Goal: Use online tool/utility: Utilize a website feature to perform a specific function

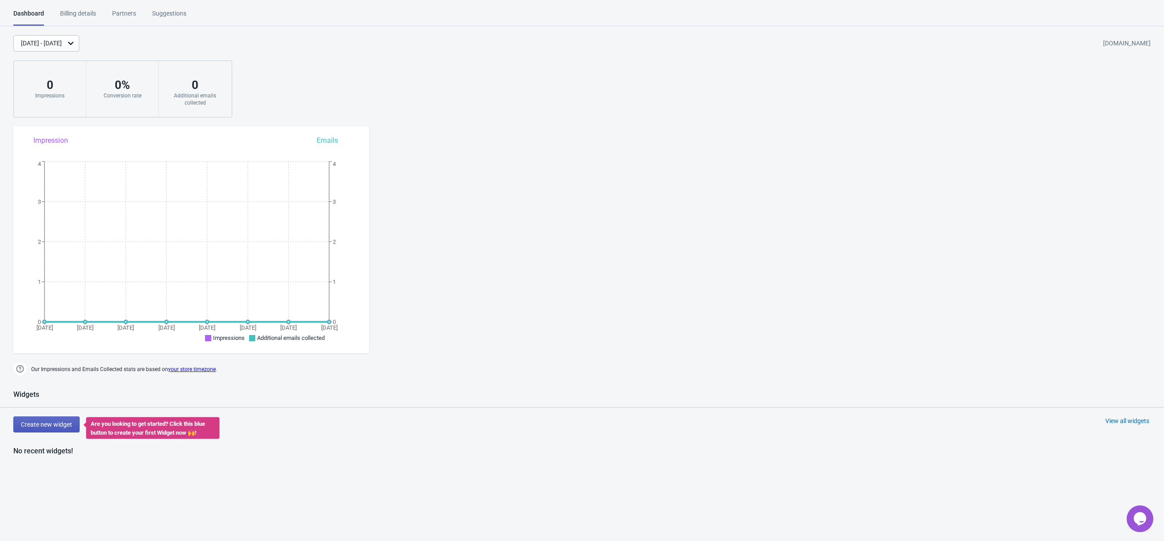
click at [51, 425] on span "Create new widget" at bounding box center [46, 424] width 51 height 7
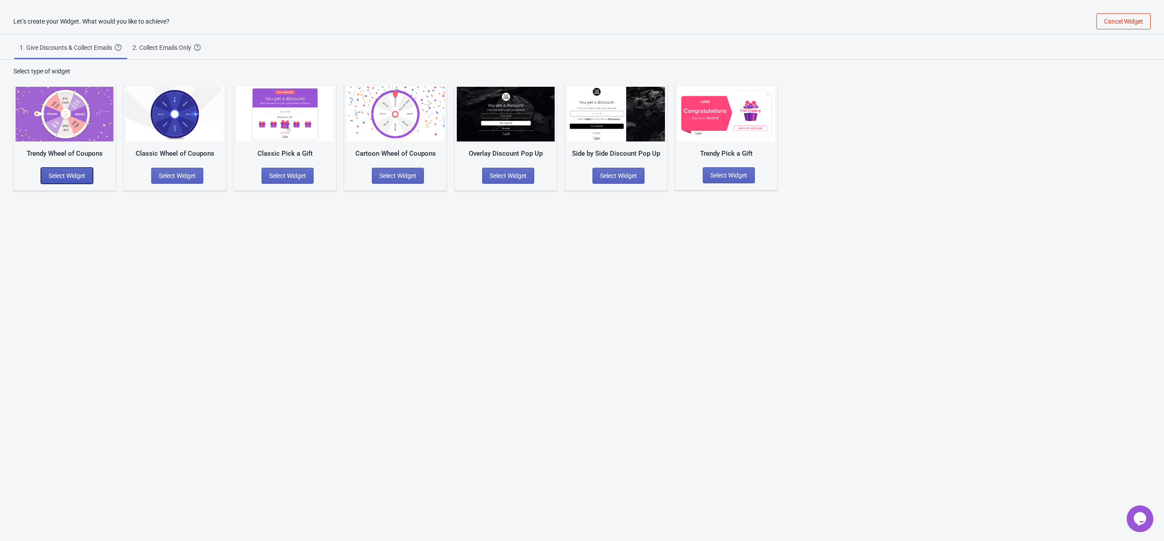
click at [54, 175] on span "Select Widget" at bounding box center [66, 175] width 37 height 7
click at [51, 179] on input "text" at bounding box center [65, 185] width 92 height 16
type input "My Peachy Pure By [PERSON_NAME]"
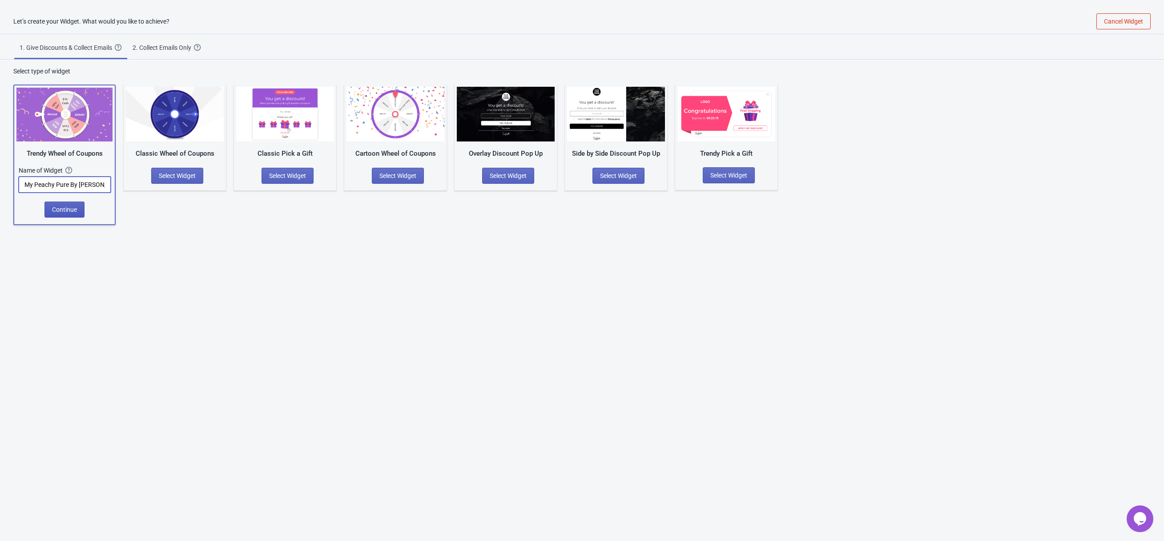
click at [61, 211] on span "Continue" at bounding box center [64, 209] width 25 height 7
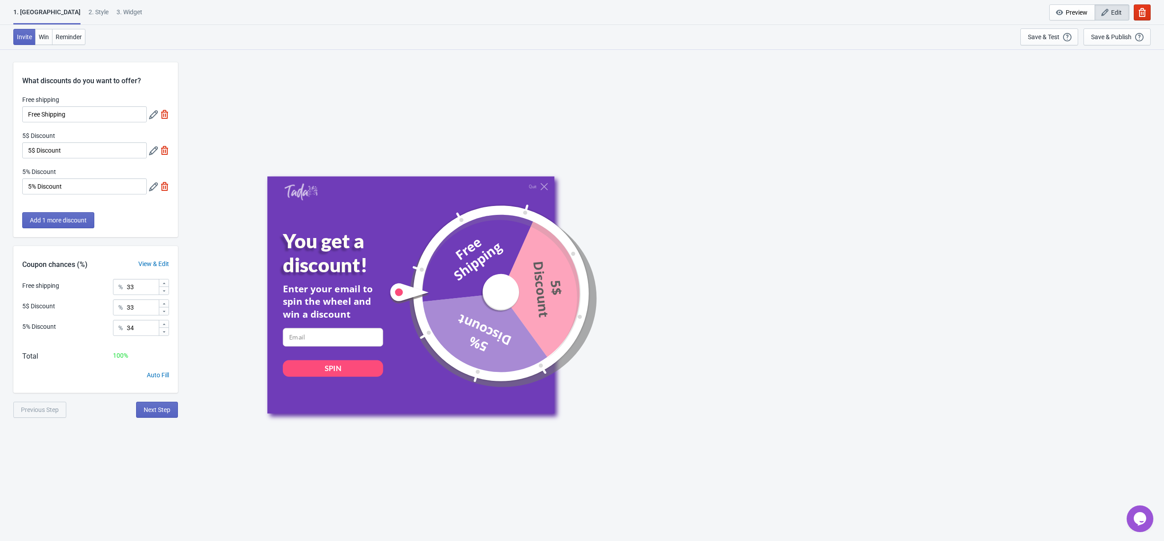
click at [89, 9] on div "2 . Style" at bounding box center [99, 16] width 20 height 16
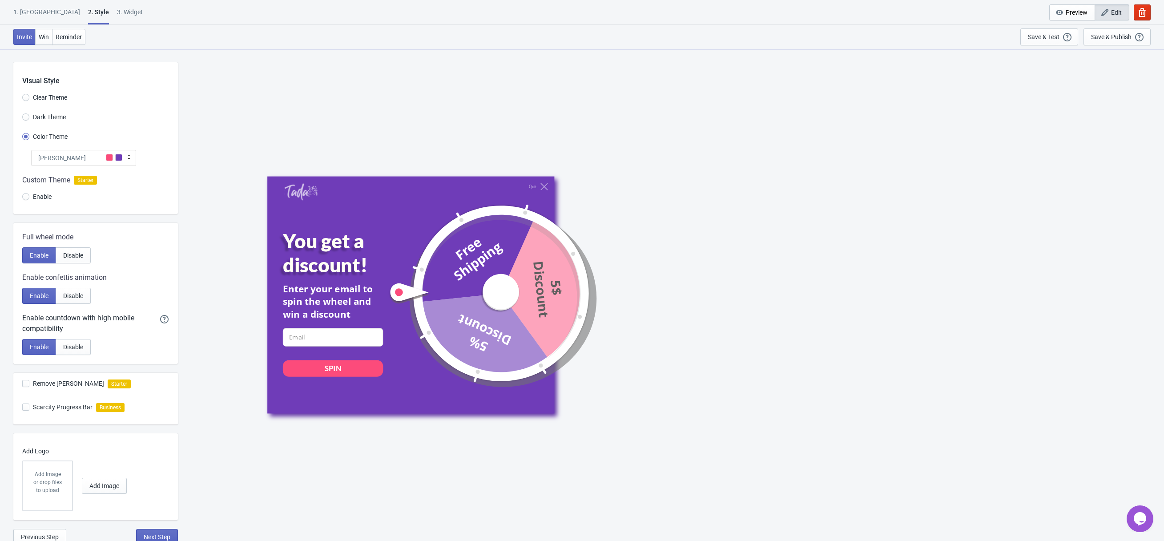
click at [48, 198] on span "Enable" at bounding box center [42, 196] width 19 height 9
click at [29, 198] on input "Enable" at bounding box center [25, 201] width 7 height 16
radio input "true"
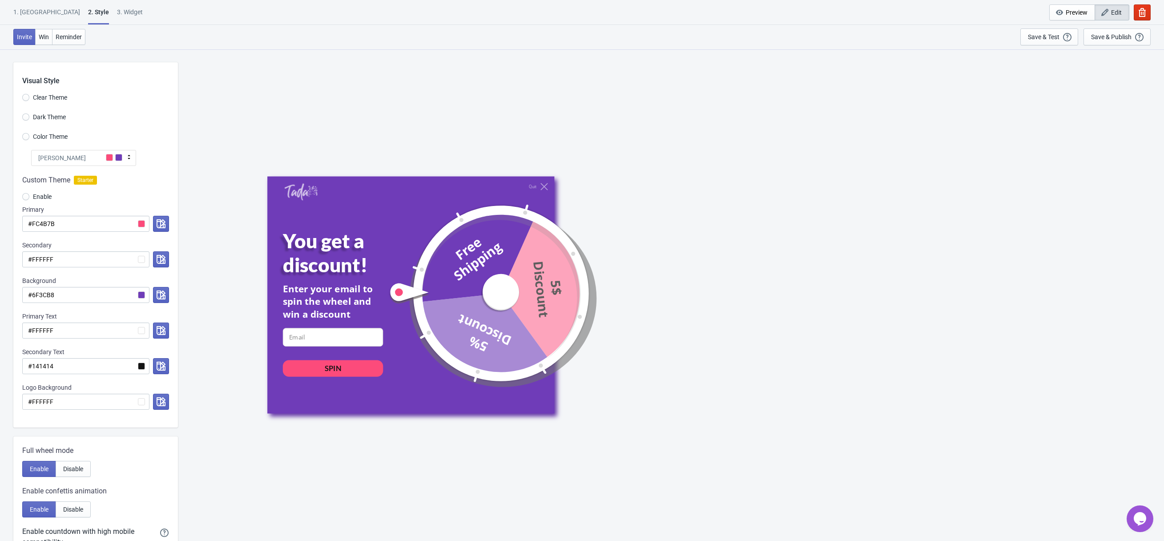
click at [51, 141] on label "Color Theme" at bounding box center [44, 136] width 45 height 12
click at [29, 141] on input "Color Theme" at bounding box center [25, 141] width 7 height 16
radio input "true"
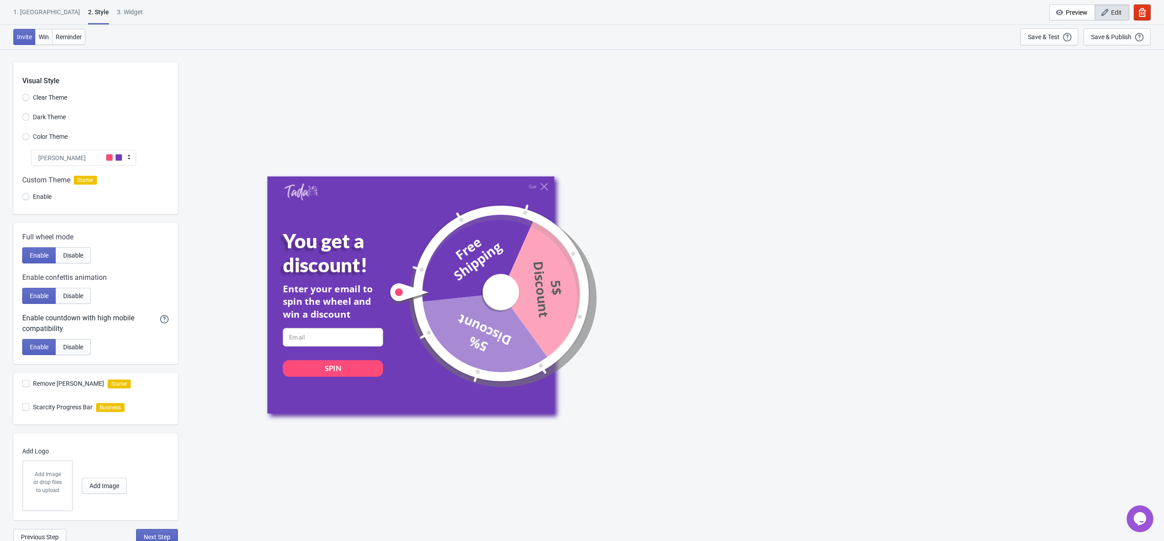
click at [50, 195] on span "Enable" at bounding box center [42, 196] width 19 height 9
click at [29, 195] on input "Enable" at bounding box center [25, 201] width 7 height 16
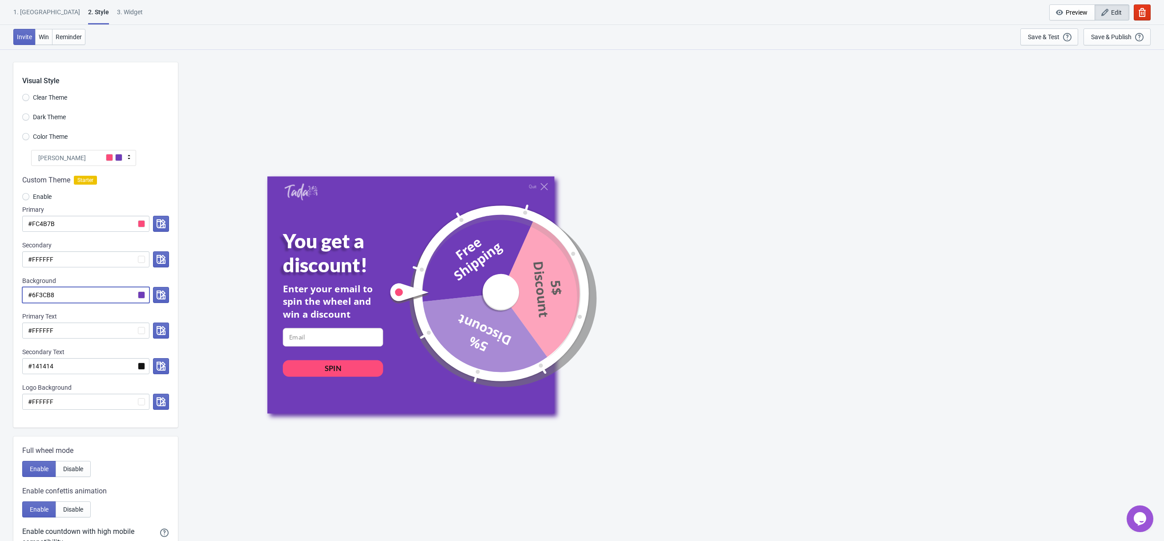
click at [91, 298] on input "#6F3CB8" at bounding box center [85, 295] width 127 height 16
click at [102, 227] on input "#FC4B7B" at bounding box center [85, 224] width 127 height 16
paste input "E98247"
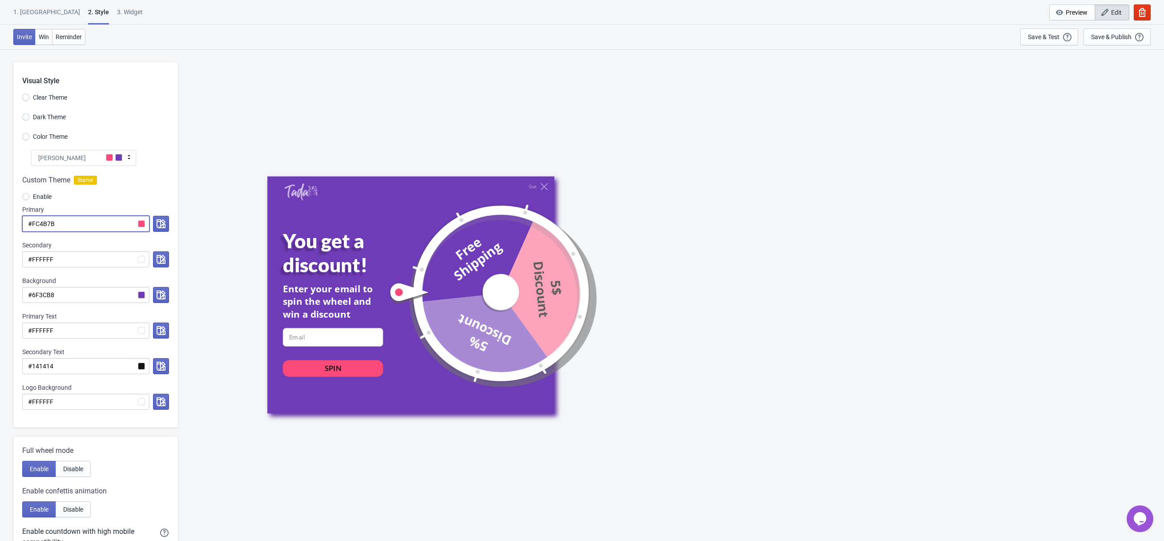
radio input "true"
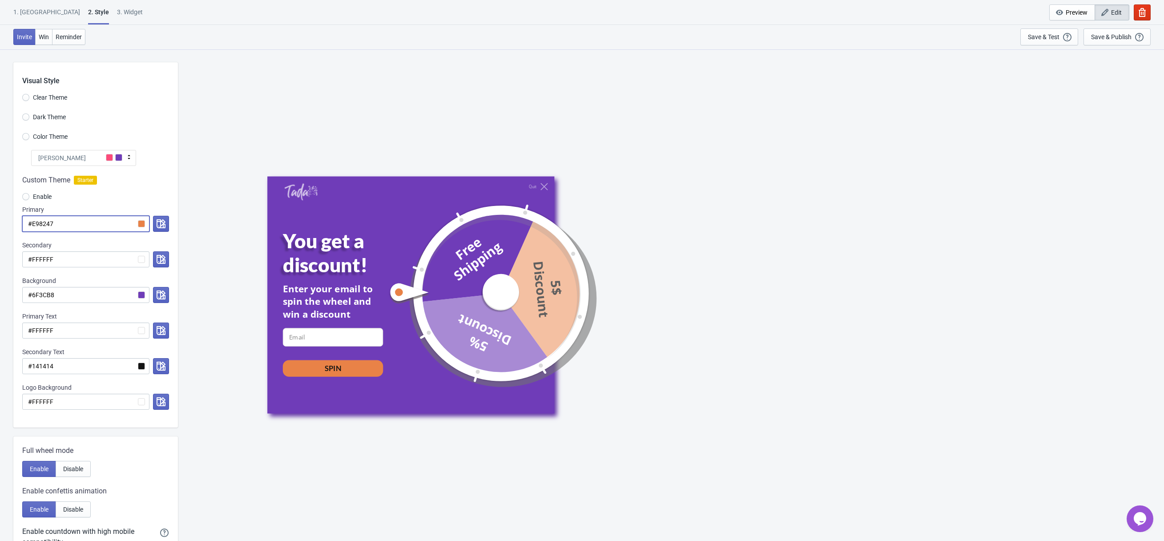
type input "#E98247"
click at [137, 197] on div "Enable" at bounding box center [95, 197] width 147 height 15
click at [105, 295] on input "#6F3CB8" at bounding box center [85, 295] width 127 height 16
paste input "E98247"
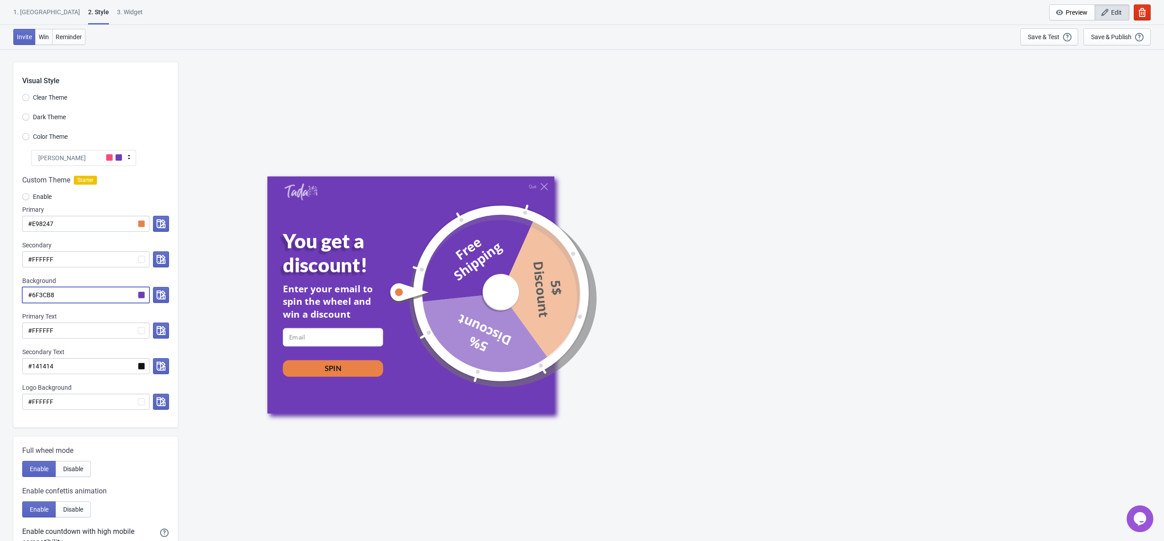
radio input "true"
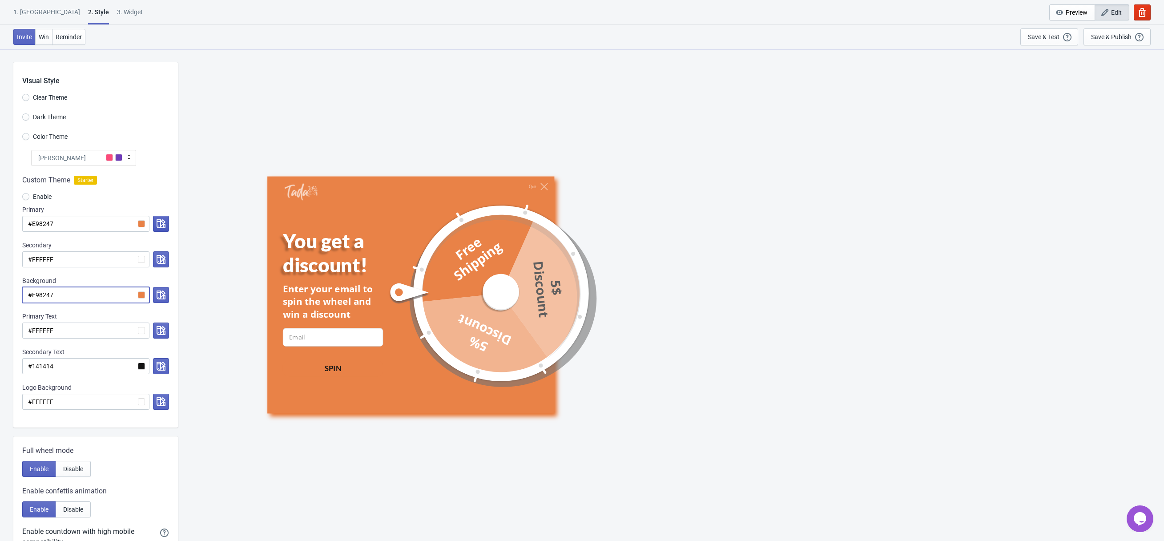
type input "#E98247"
click at [157, 224] on icon "button" at bounding box center [161, 223] width 9 height 9
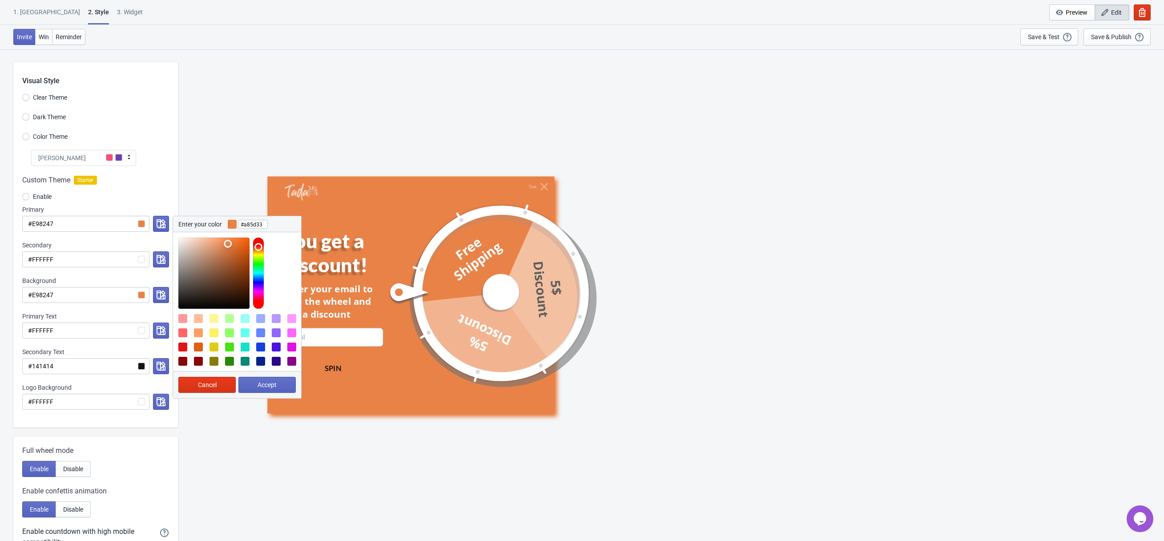
click at [228, 262] on div at bounding box center [213, 273] width 71 height 71
click at [238, 255] on div at bounding box center [213, 273] width 71 height 71
type input "#984516"
click at [239, 266] on div at bounding box center [213, 273] width 71 height 71
click at [261, 382] on span "Accept" at bounding box center [267, 384] width 19 height 7
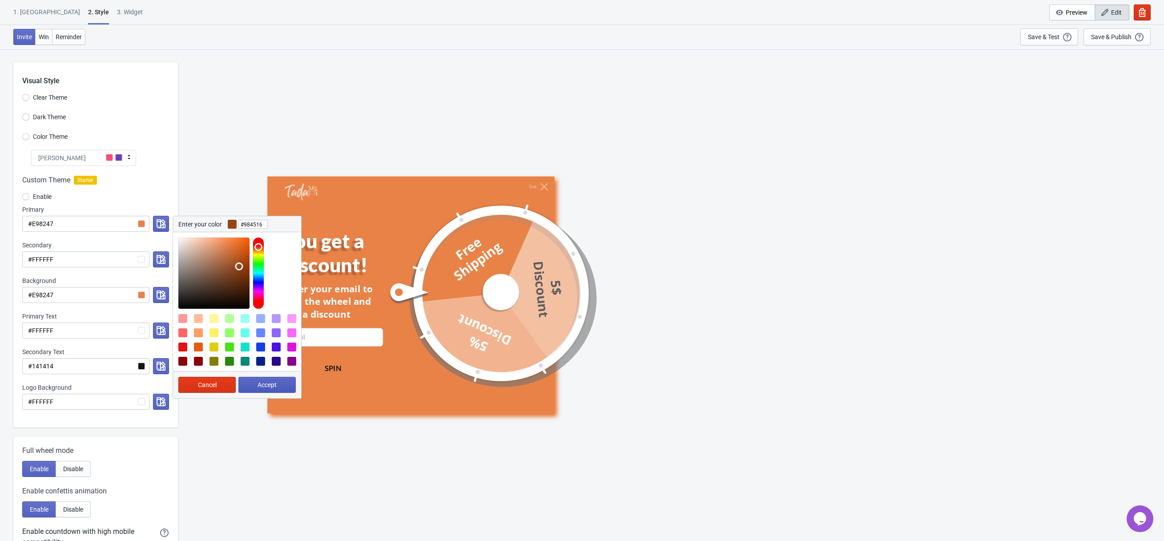
radio input "true"
type input "#984516"
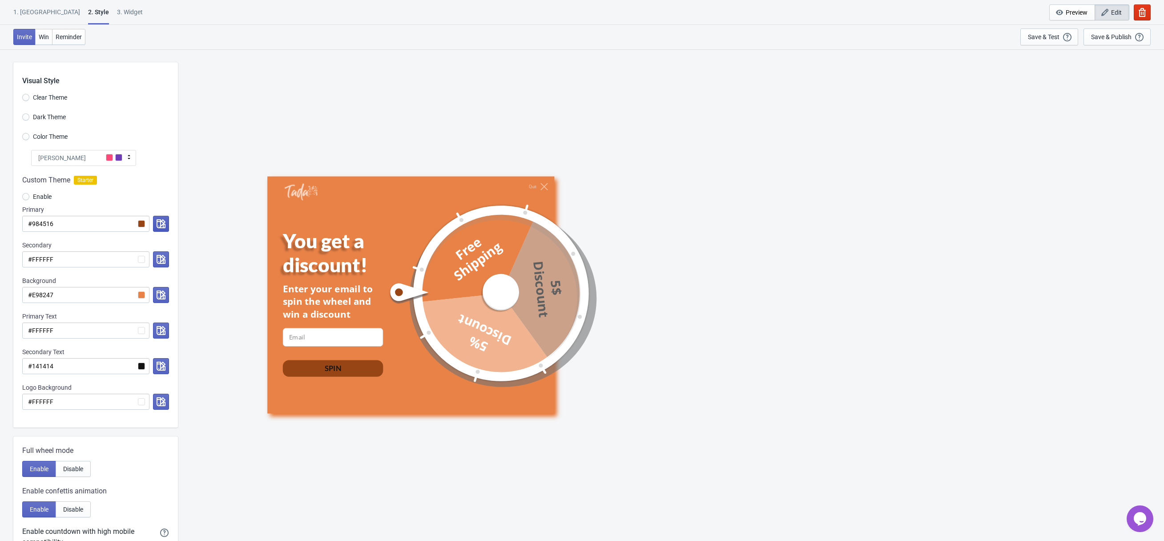
click at [166, 226] on button "button" at bounding box center [161, 224] width 16 height 16
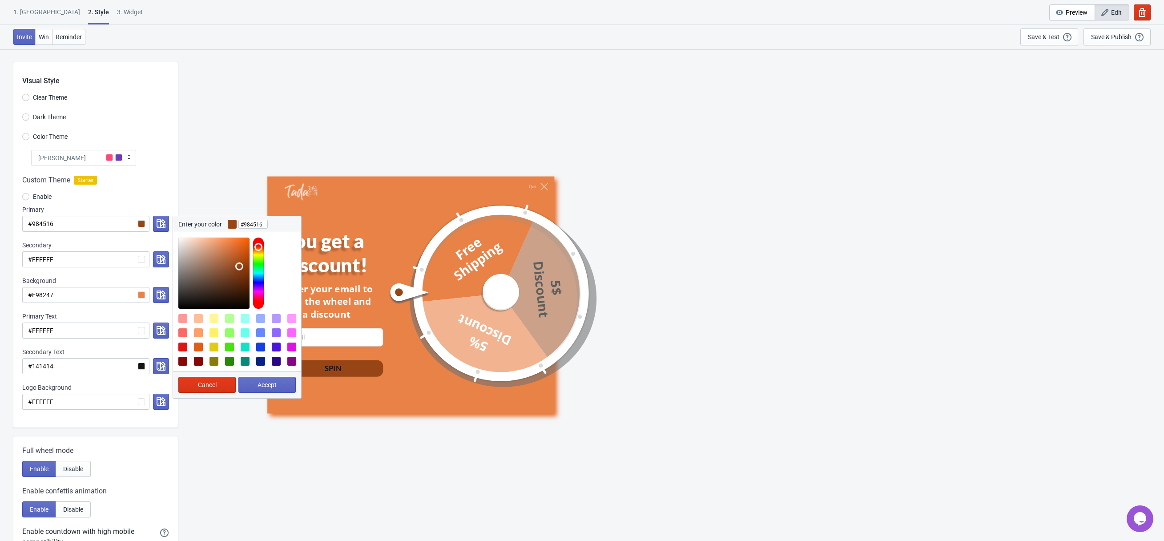
type input "#86421c"
click at [234, 271] on div at bounding box center [213, 273] width 71 height 71
click at [259, 386] on span "Accept" at bounding box center [267, 384] width 19 height 7
radio input "true"
type input "#86421c"
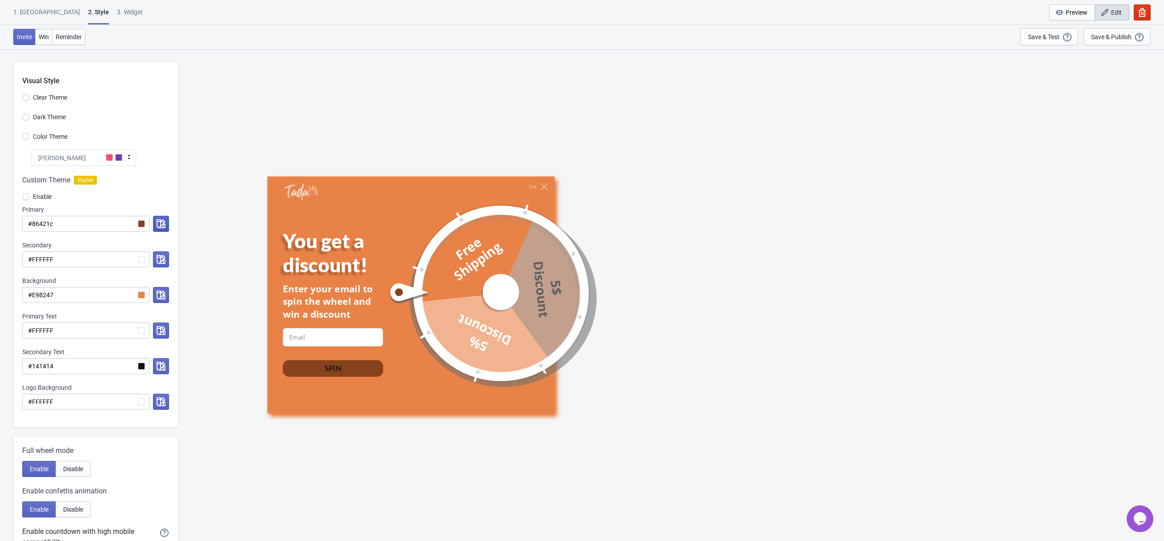
click at [161, 232] on button "button" at bounding box center [161, 224] width 16 height 16
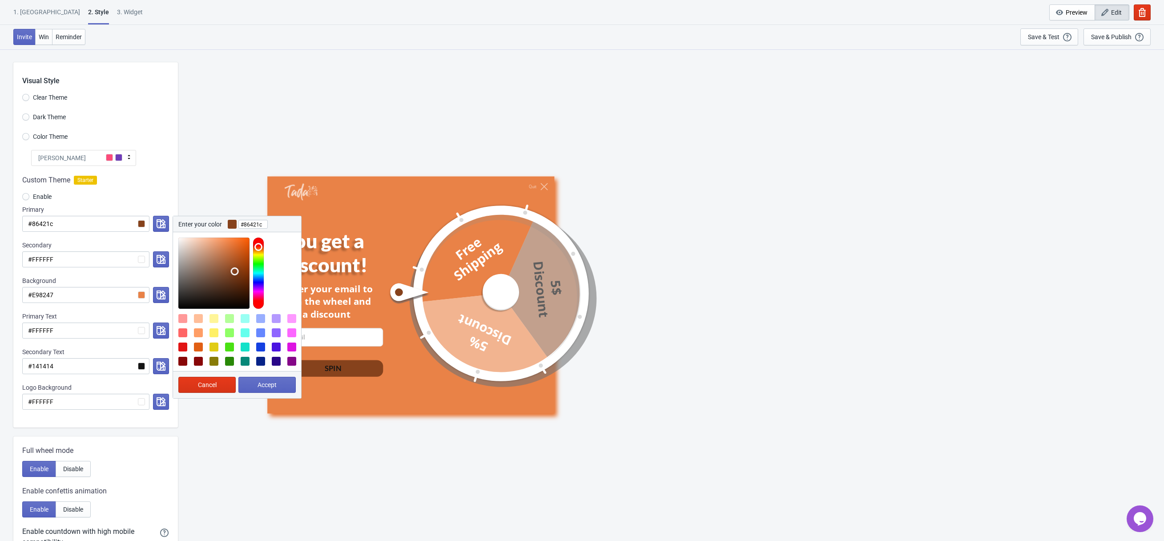
type input "#4a2510"
click at [234, 288] on div at bounding box center [213, 273] width 71 height 71
click at [269, 385] on span "Accept" at bounding box center [267, 384] width 19 height 7
radio input "true"
type input "#4a2510"
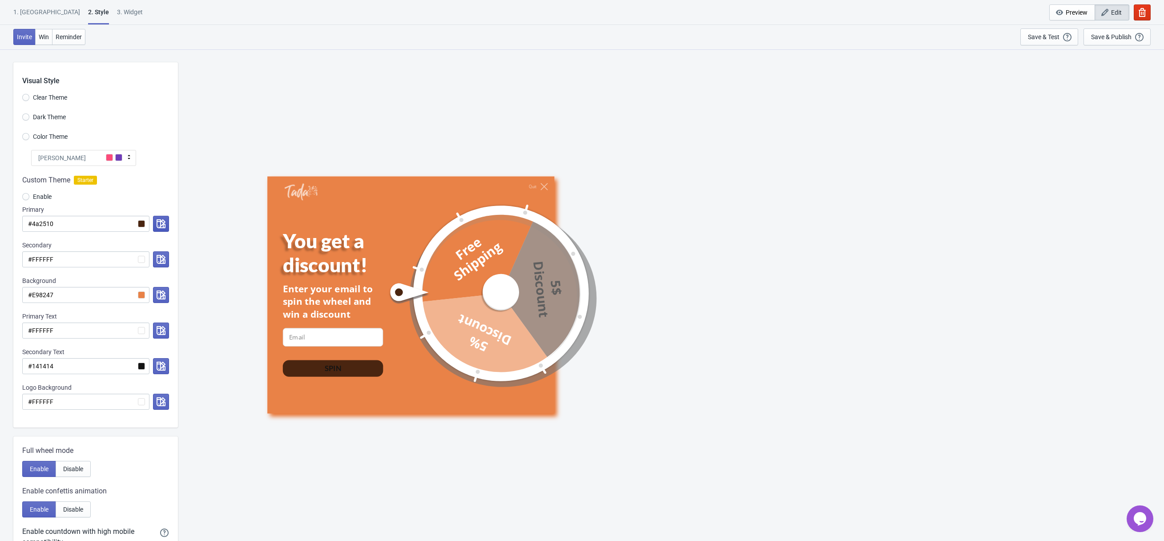
click at [157, 228] on icon "button" at bounding box center [161, 223] width 9 height 9
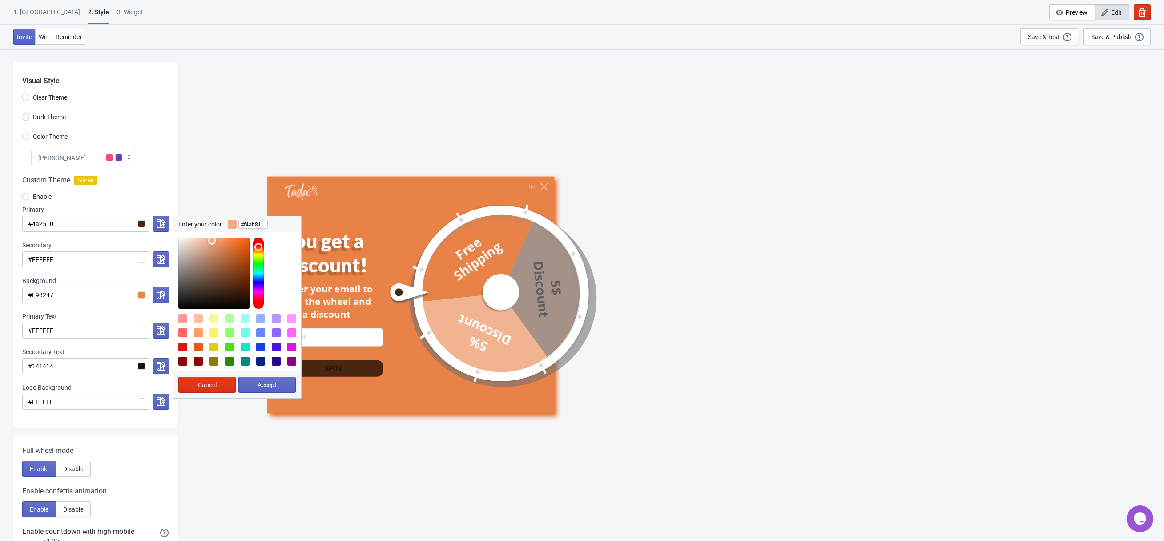
drag, startPoint x: 209, startPoint y: 259, endPoint x: 212, endPoint y: 241, distance: 18.9
click at [212, 241] on div at bounding box center [213, 273] width 71 height 71
type input "#fbe0d1"
drag, startPoint x: 212, startPoint y: 241, endPoint x: 190, endPoint y: 239, distance: 21.9
click at [190, 239] on div at bounding box center [213, 273] width 71 height 71
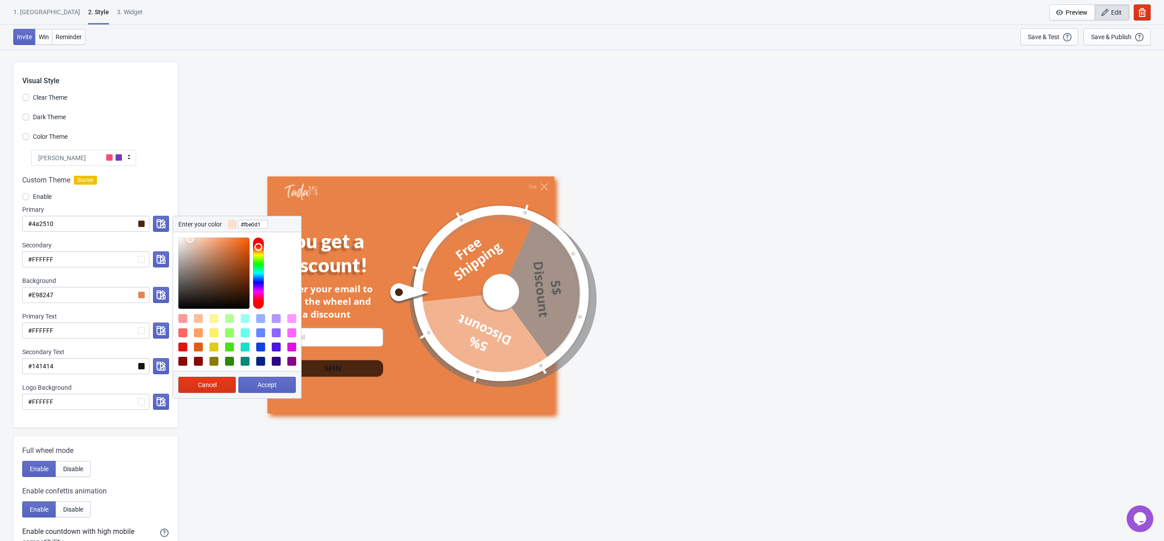
click at [274, 401] on div "You get a discount! Enter your email to spin the wheel and win a discount email…" at bounding box center [411, 294] width 274 height 223
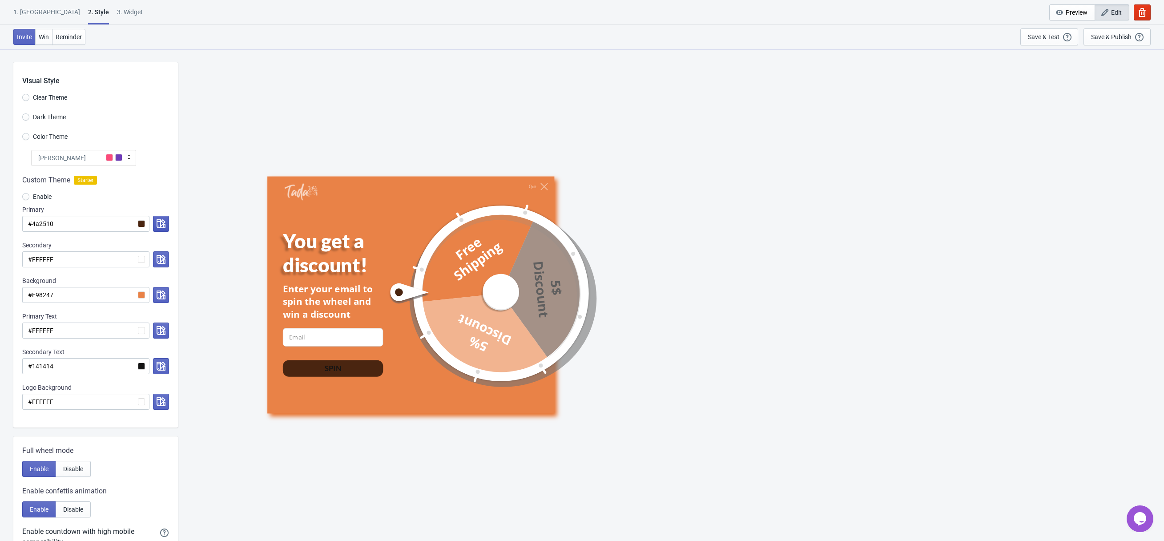
click at [153, 222] on button "button" at bounding box center [161, 224] width 16 height 16
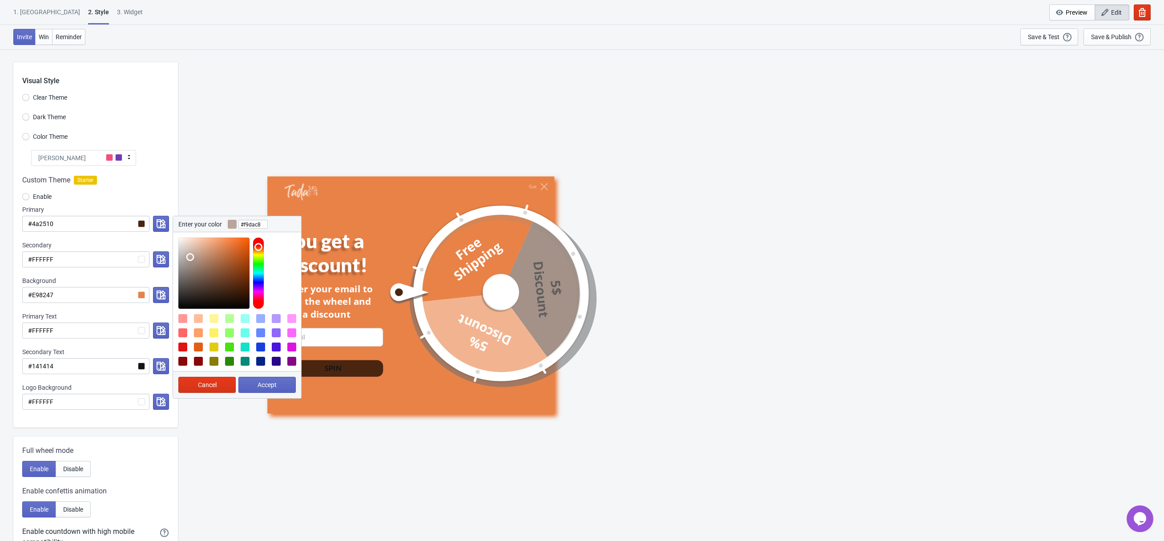
type input "#fbdbc9"
drag, startPoint x: 189, startPoint y: 260, endPoint x: 192, endPoint y: 239, distance: 21.1
click at [192, 239] on div at bounding box center [213, 273] width 71 height 71
click at [285, 387] on button "Accept" at bounding box center [266, 385] width 57 height 16
radio input "true"
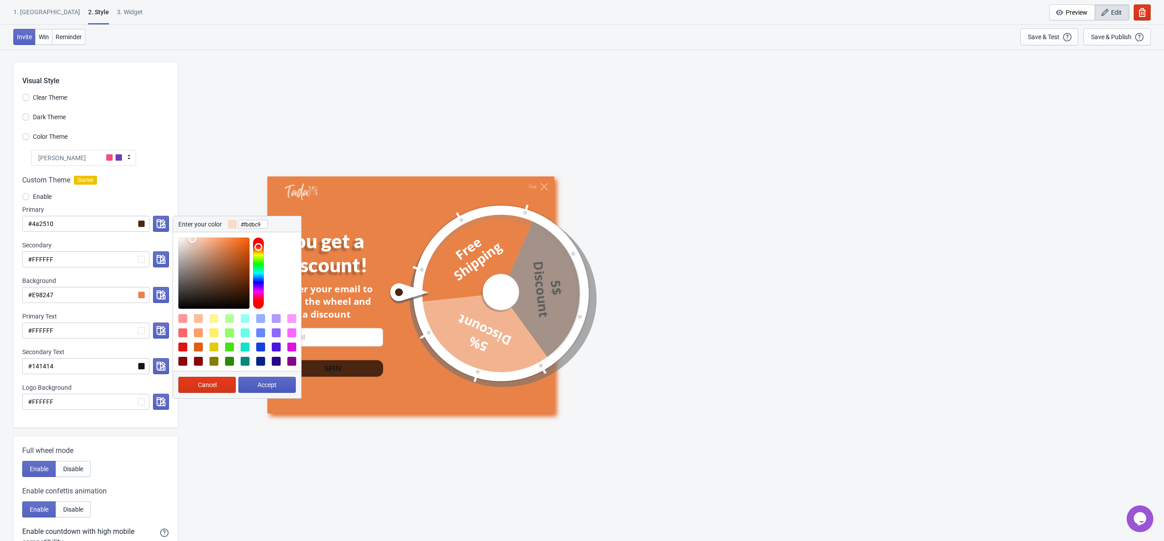
type input "#fbdbc9"
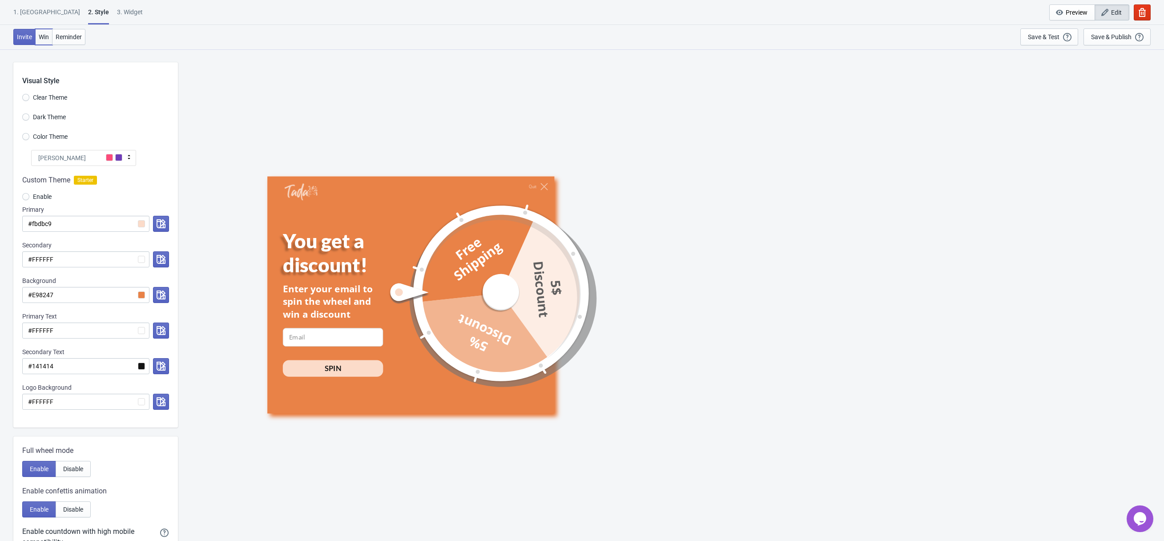
click at [41, 40] on span "Win" at bounding box center [44, 36] width 10 height 7
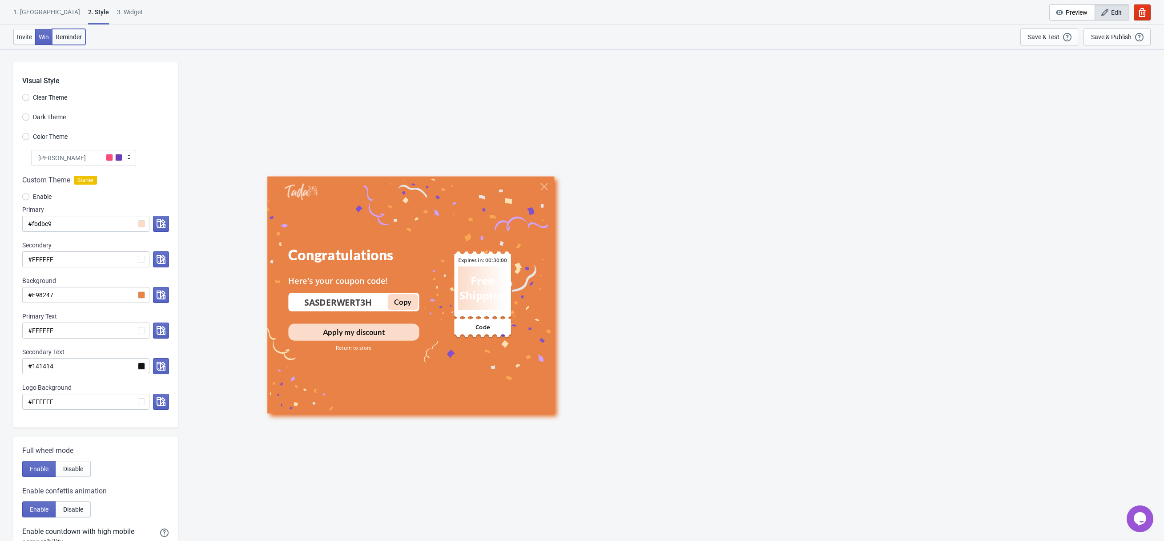
click at [68, 37] on span "Reminder" at bounding box center [69, 36] width 26 height 7
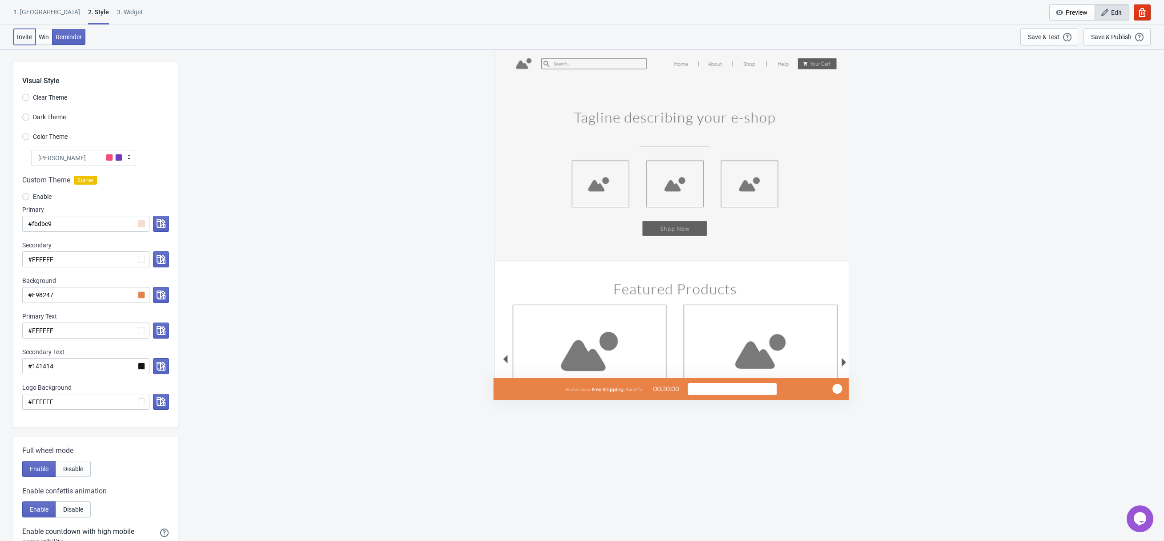
click at [22, 39] on span "Invite" at bounding box center [24, 36] width 15 height 7
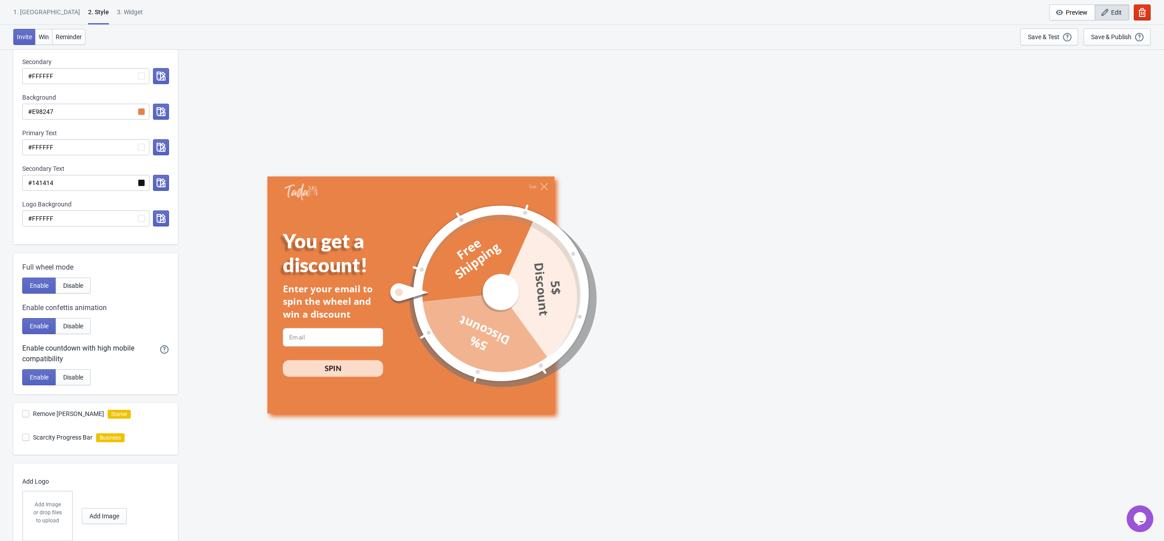
scroll to position [219, 0]
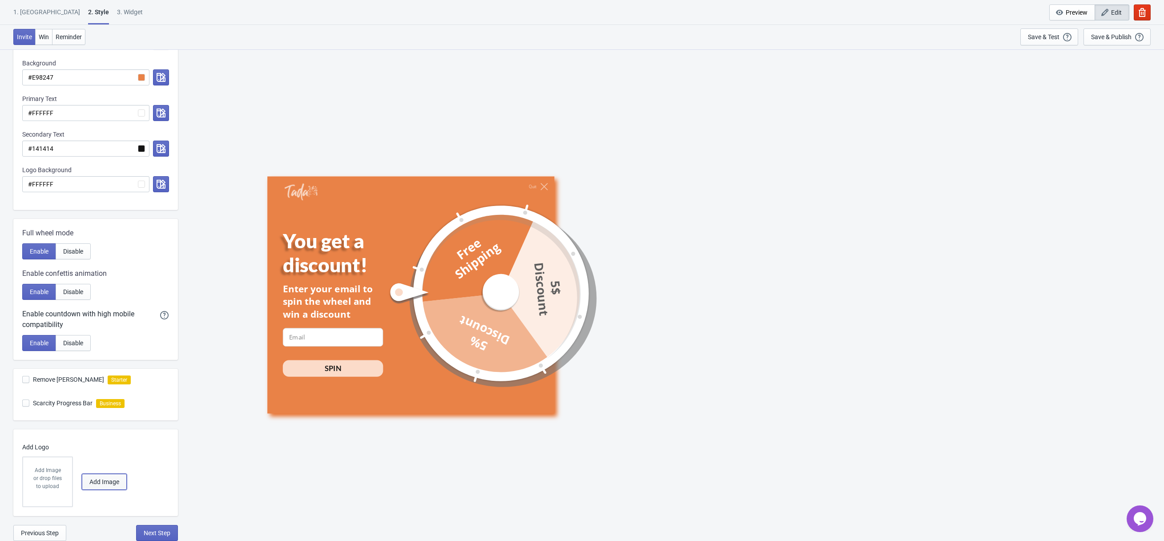
click at [94, 478] on span "Add Image" at bounding box center [104, 481] width 30 height 7
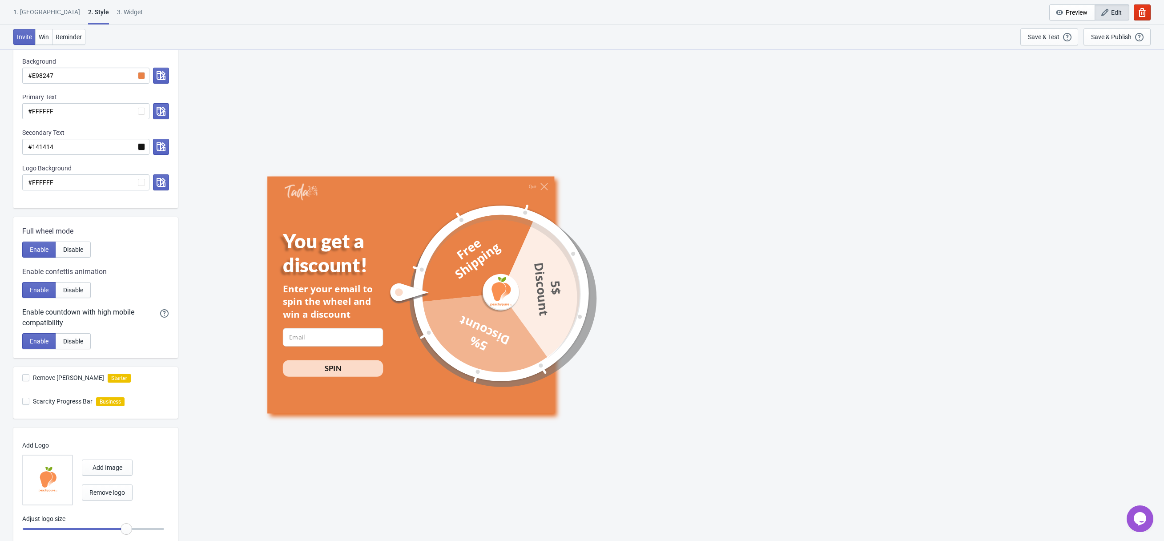
radio input "true"
type input "0.9"
click at [114, 528] on input "range" at bounding box center [93, 529] width 142 height 16
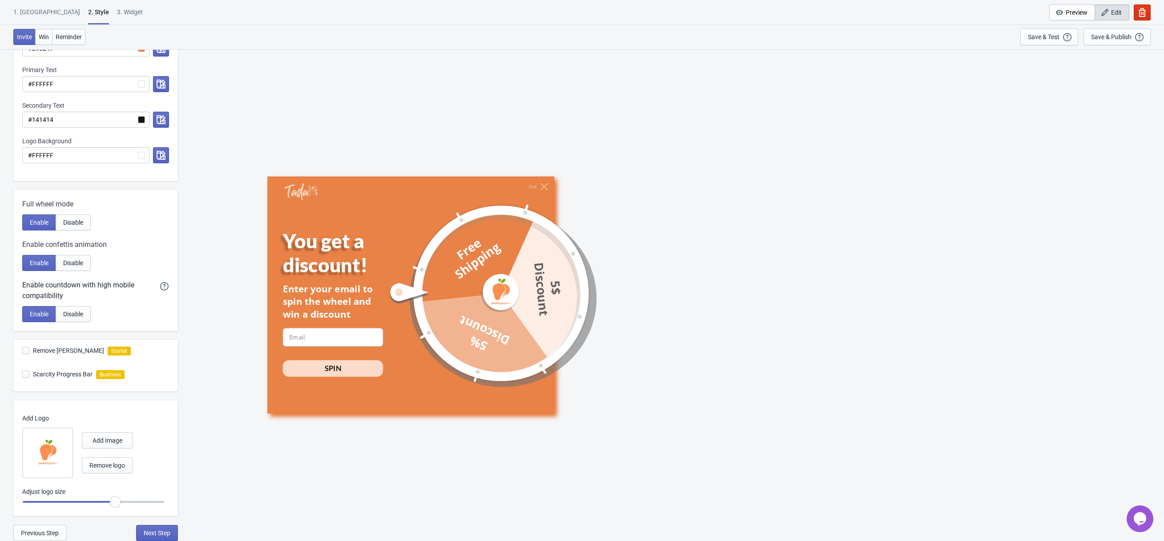
click at [69, 355] on span "Remove [PERSON_NAME]" at bounding box center [68, 350] width 71 height 9
click at [23, 355] on input "Remove [PERSON_NAME]" at bounding box center [22, 355] width 0 height 16
checkbox input "true"
radio input "true"
click at [62, 378] on span "Scarcity Progress Bar" at bounding box center [63, 374] width 60 height 9
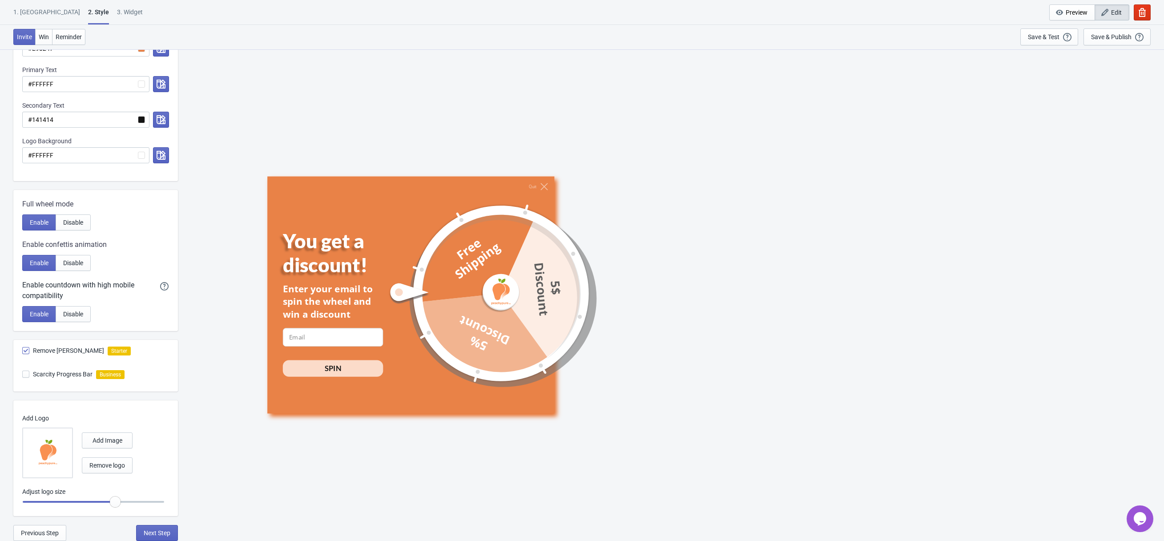
click at [23, 378] on input "Scarcity Progress Bar" at bounding box center [22, 379] width 0 height 16
checkbox input "false"
radio input "true"
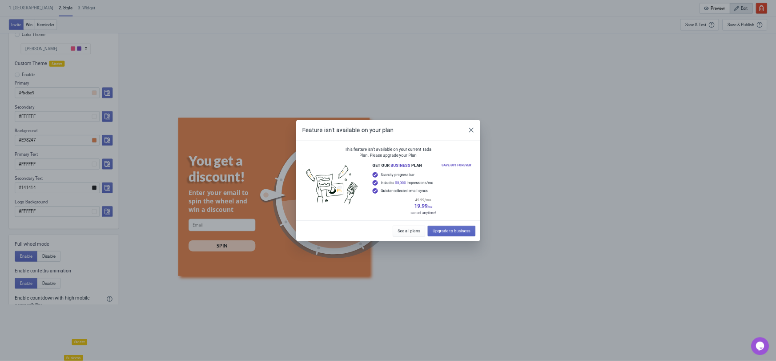
scroll to position [87, 0]
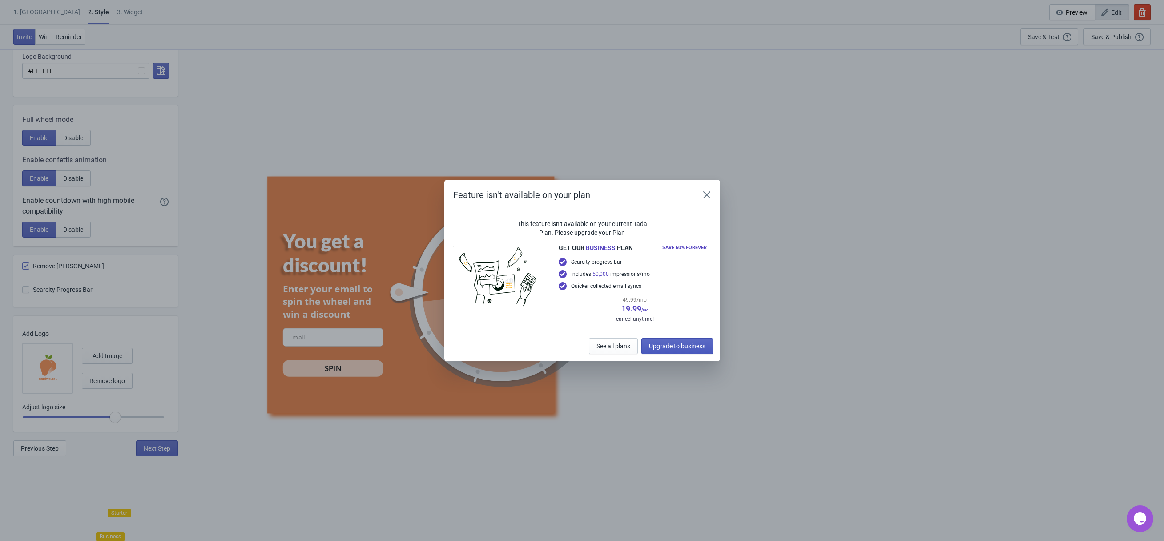
click at [659, 344] on span "Upgrade to business" at bounding box center [677, 346] width 56 height 7
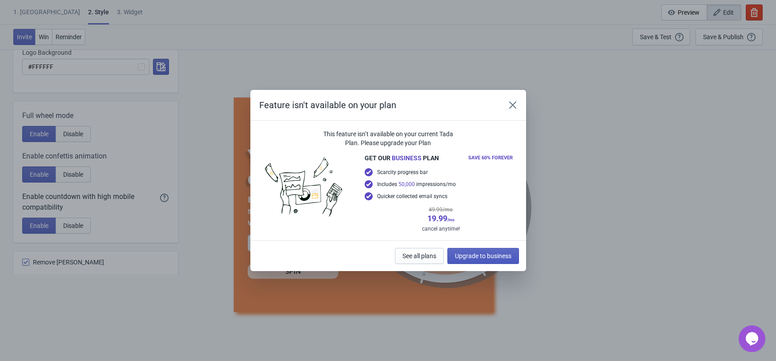
scroll to position [248, 0]
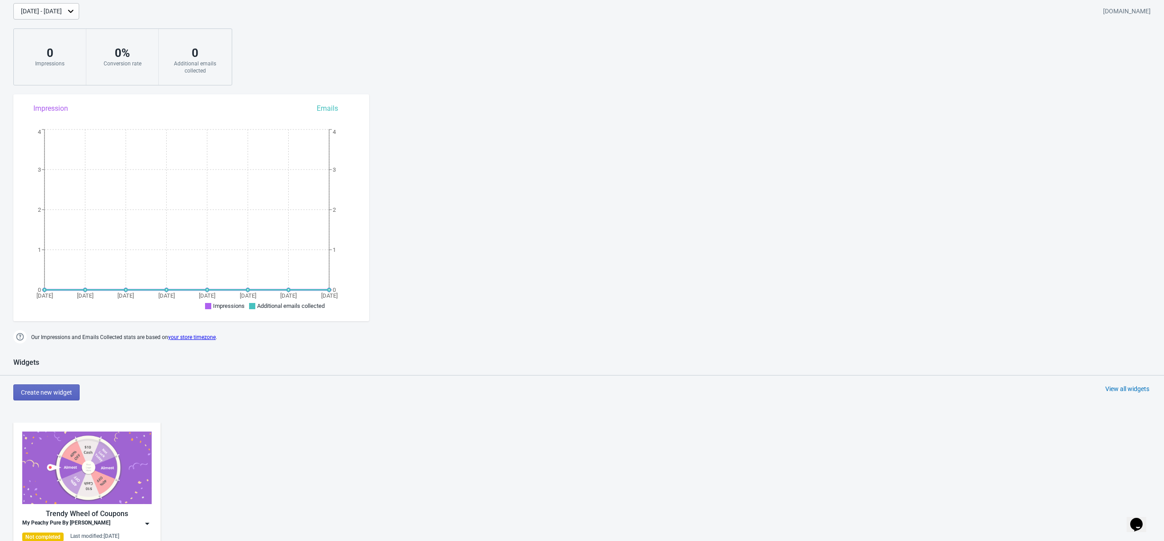
scroll to position [331, 0]
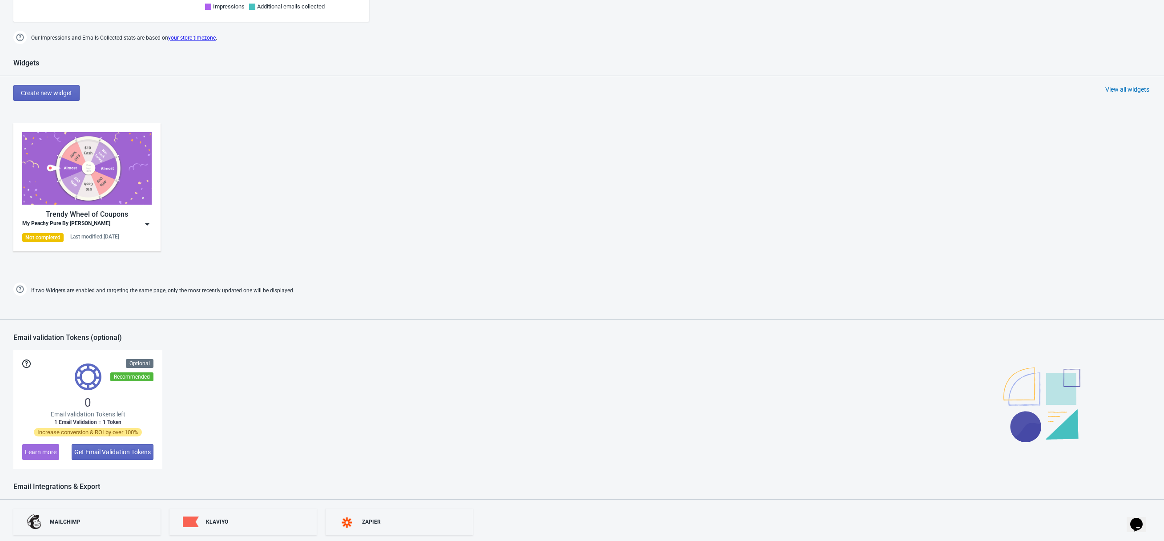
click at [109, 221] on div "My Peachy Pure By [PERSON_NAME]" at bounding box center [66, 224] width 88 height 9
click at [108, 237] on button "Edit" at bounding box center [86, 244] width 129 height 18
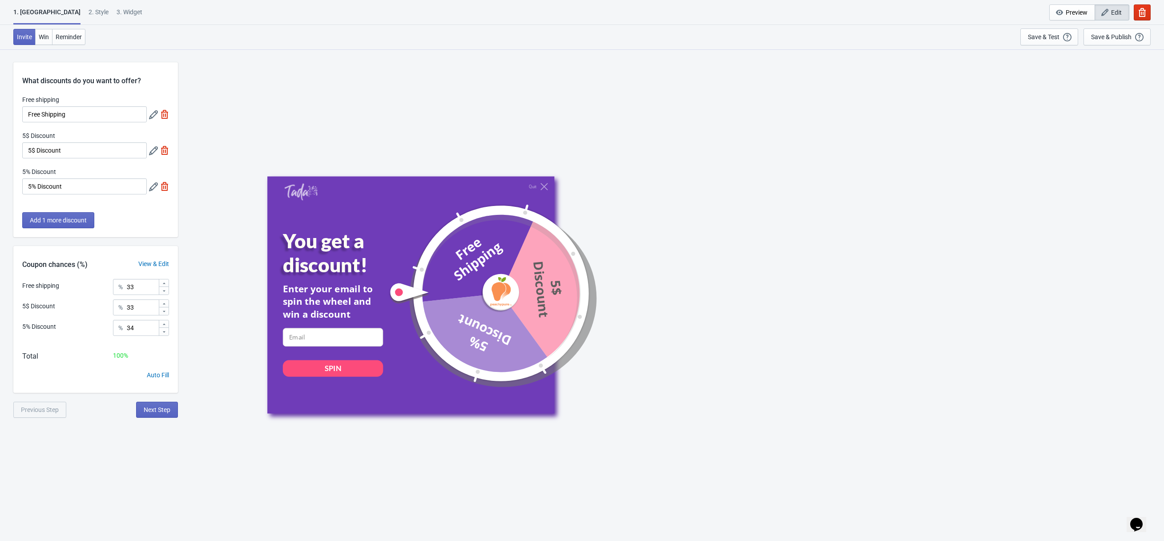
click at [66, 24] on div "1. Coupon 2 . Style 3. Widget 1. Coupon 2 . Style 3. Widget Cancel Widget Previ…" at bounding box center [582, 12] width 1164 height 25
click at [89, 8] on div "2 . Style" at bounding box center [99, 16] width 20 height 16
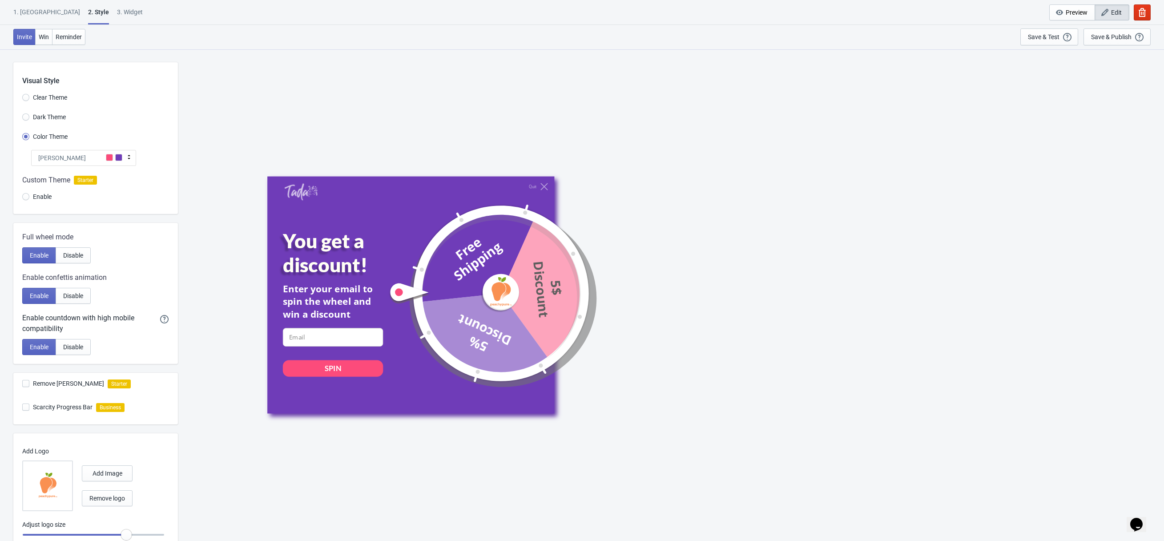
click at [41, 196] on span "Enable" at bounding box center [42, 196] width 19 height 9
click at [29, 196] on input "Enable" at bounding box center [25, 201] width 7 height 16
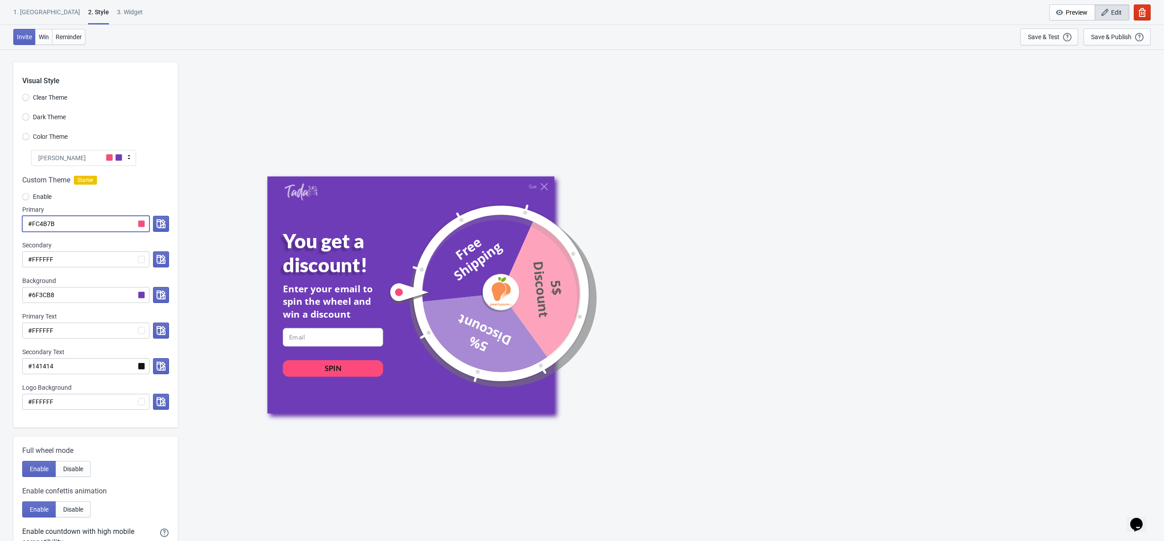
click at [85, 229] on input "#FC4B7B" at bounding box center [85, 224] width 127 height 16
paste input "E98247"
radio input "true"
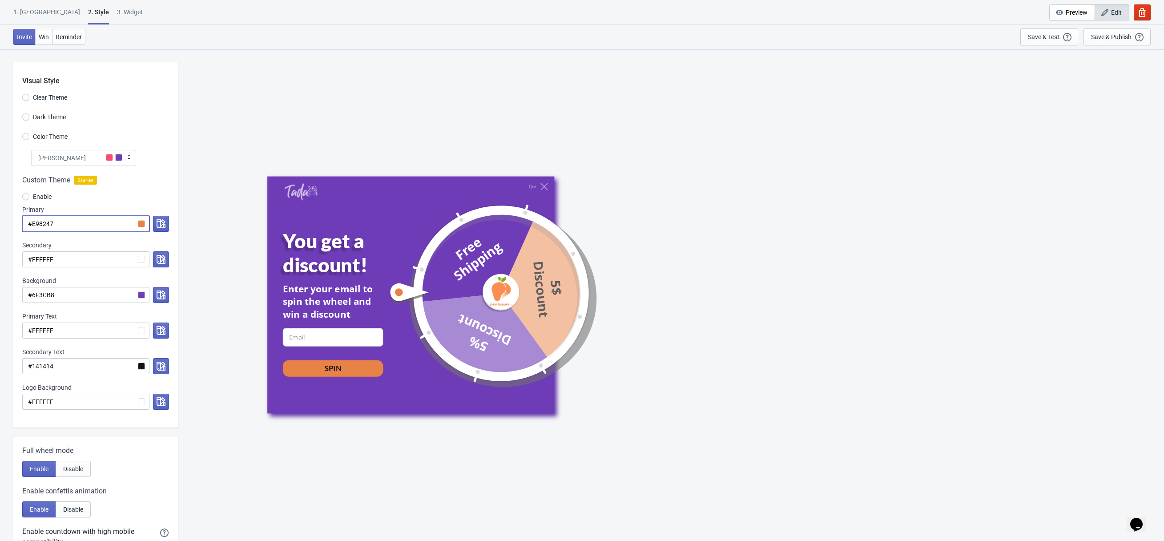
type input "#E98247"
click at [93, 302] on input "#6F3CB8" at bounding box center [85, 295] width 127 height 16
paste input "E98247"
radio input "true"
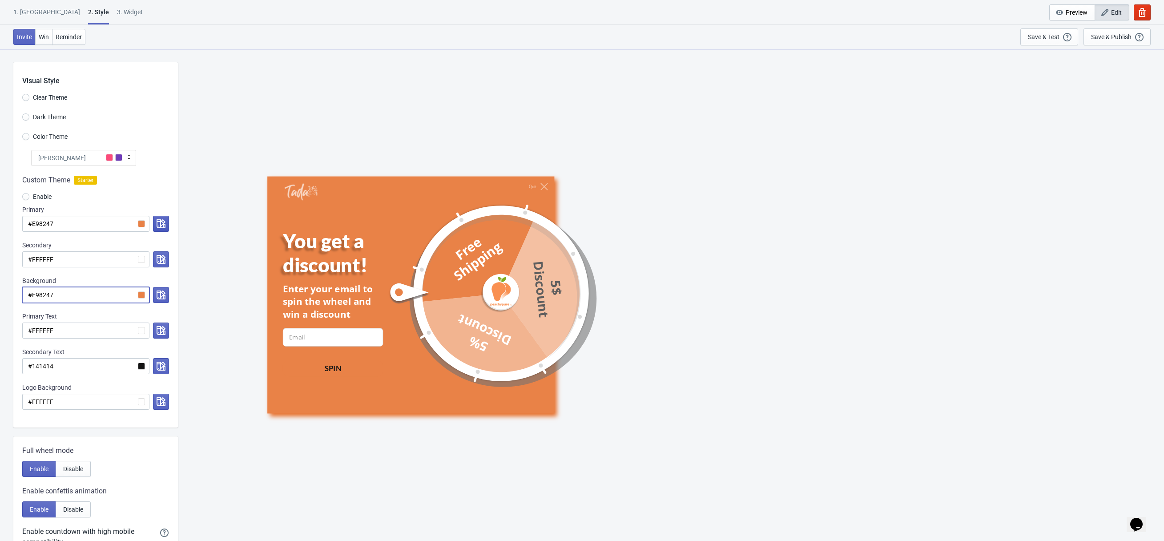
type input "#E98247"
click at [160, 221] on icon "button" at bounding box center [161, 223] width 9 height 9
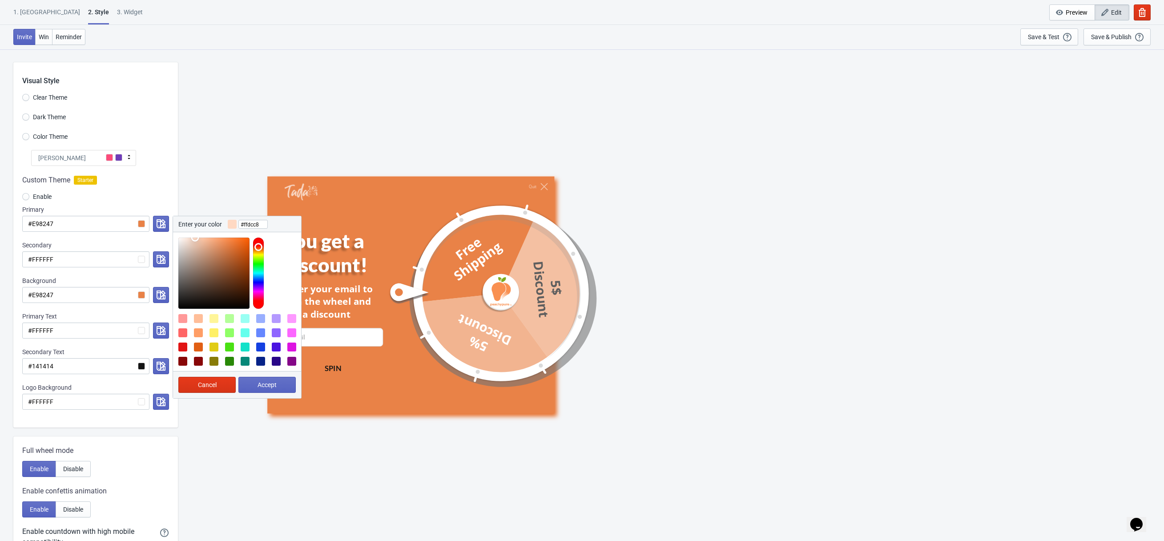
type input "#ffddca"
drag, startPoint x: 209, startPoint y: 255, endPoint x: 193, endPoint y: 233, distance: 27.0
click at [193, 233] on div at bounding box center [237, 270] width 128 height 77
click at [161, 167] on div "Custom Theme Starter Enable Primary #E98247 Enter your color #ffddca Cancel Acc…" at bounding box center [95, 297] width 165 height 262
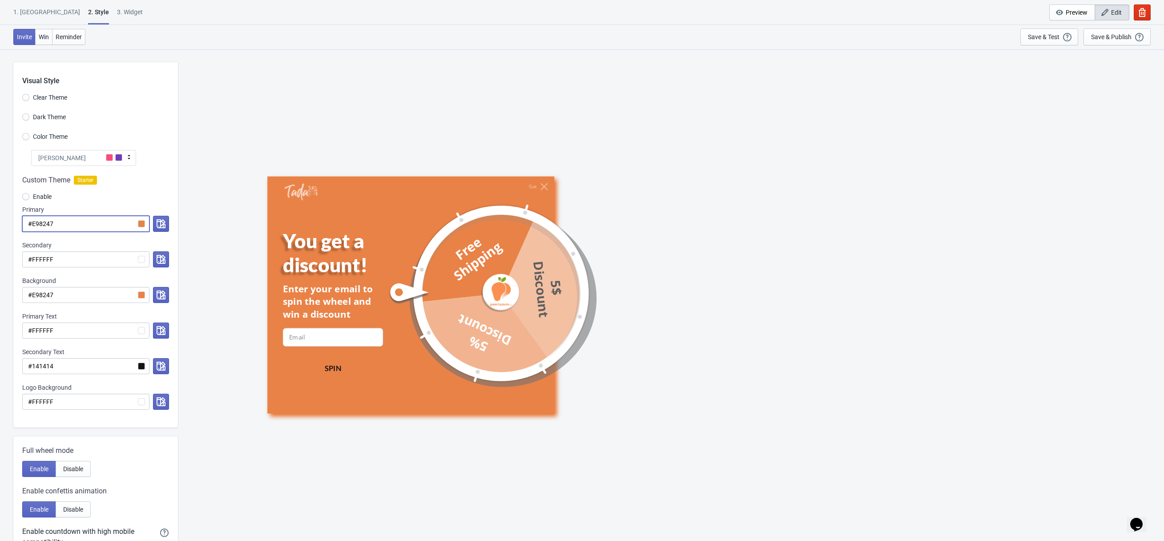
click at [141, 224] on input "#E98247" at bounding box center [85, 224] width 127 height 16
click at [168, 224] on button "button" at bounding box center [161, 224] width 16 height 16
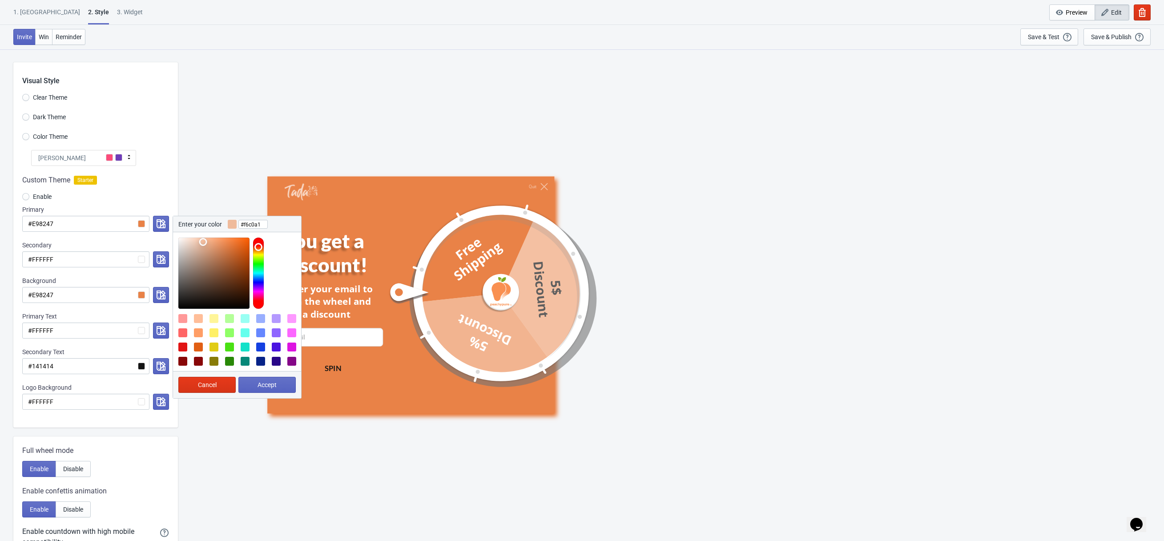
type input "#f7c1a2"
drag, startPoint x: 199, startPoint y: 272, endPoint x: 203, endPoint y: 240, distance: 32.2
click at [203, 240] on div at bounding box center [213, 273] width 71 height 71
click at [265, 386] on span "Accept" at bounding box center [267, 384] width 19 height 7
radio input "true"
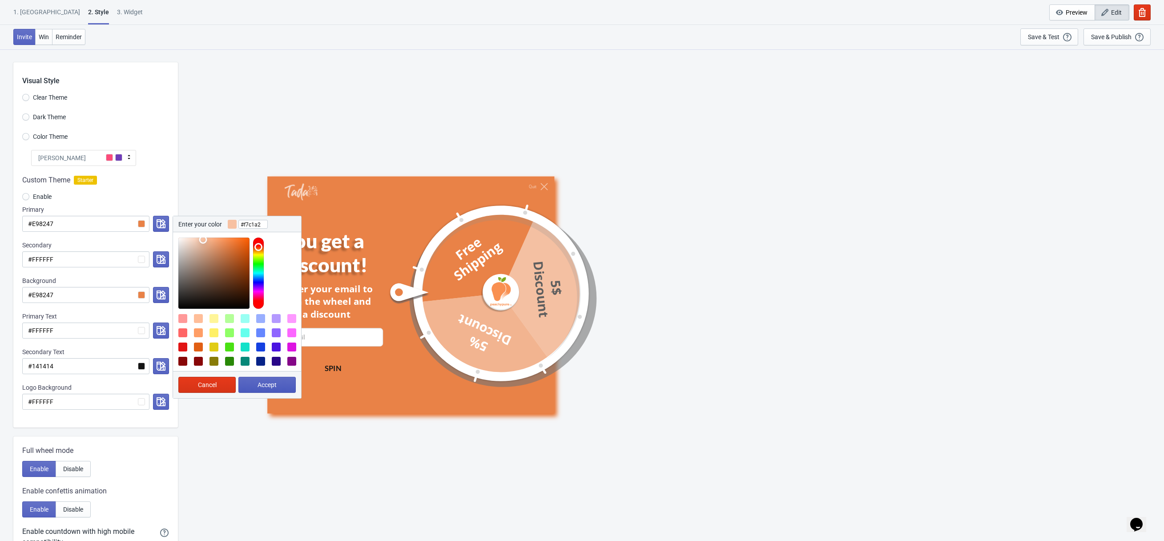
type input "#f7c1a2"
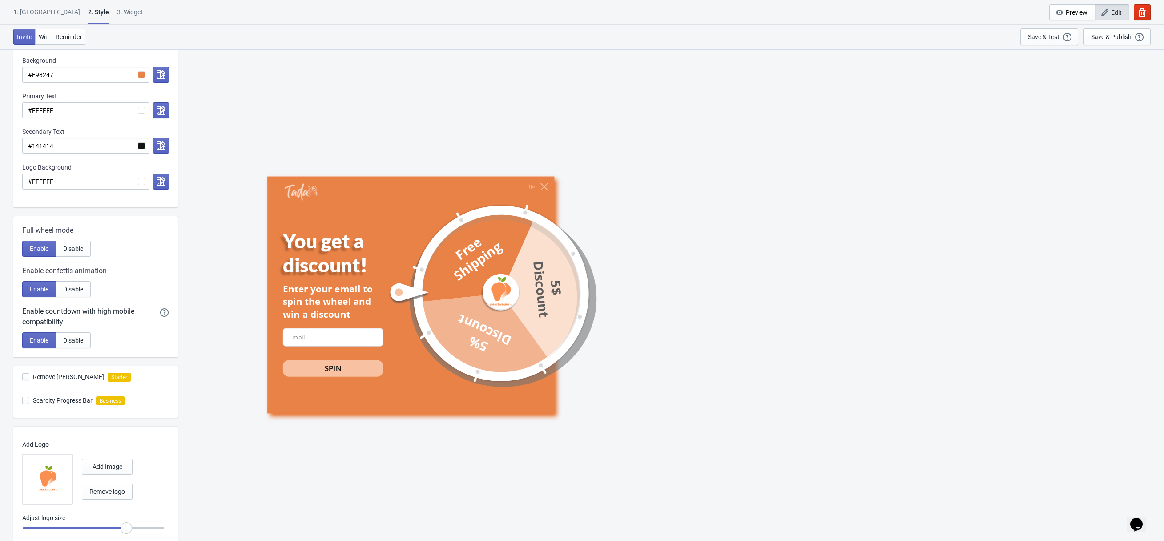
scroll to position [248, 0]
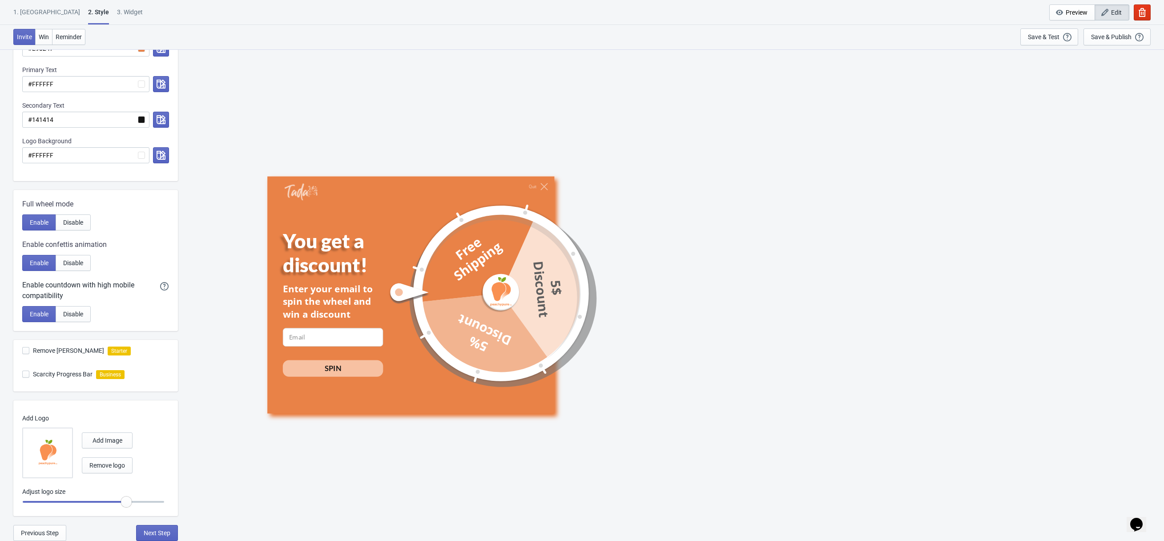
click at [54, 361] on div "Remove [PERSON_NAME] Starter" at bounding box center [100, 352] width 156 height 24
click at [54, 354] on span "Remove [PERSON_NAME]" at bounding box center [68, 350] width 71 height 9
click at [23, 354] on input "Remove [PERSON_NAME]" at bounding box center [22, 355] width 0 height 16
checkbox input "true"
radio input "true"
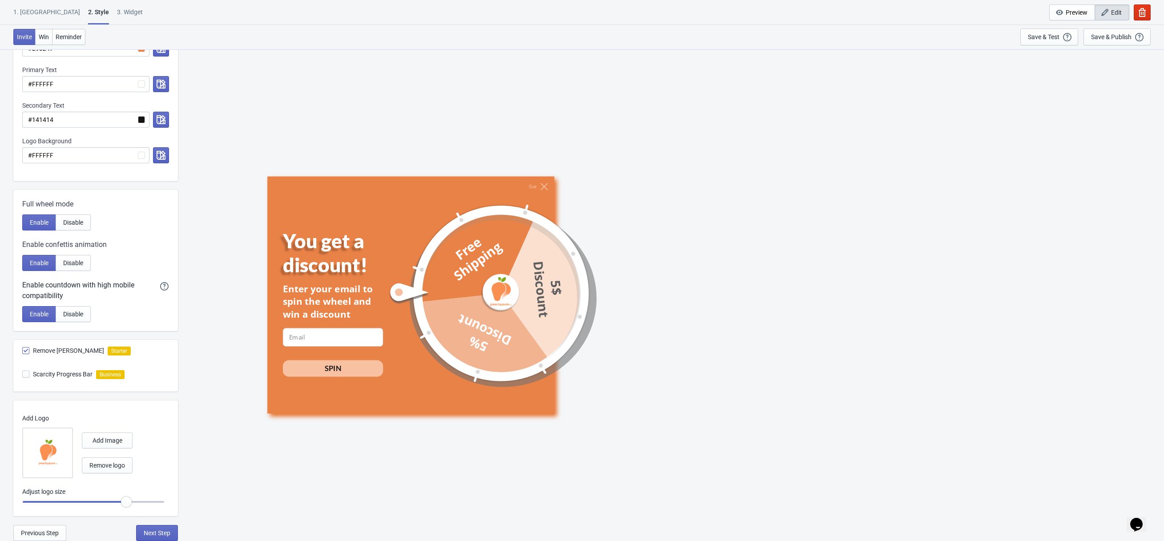
click at [56, 371] on span "Scarcity Progress Bar" at bounding box center [63, 374] width 60 height 9
click at [23, 371] on input "Scarcity Progress Bar" at bounding box center [22, 379] width 0 height 16
checkbox input "true"
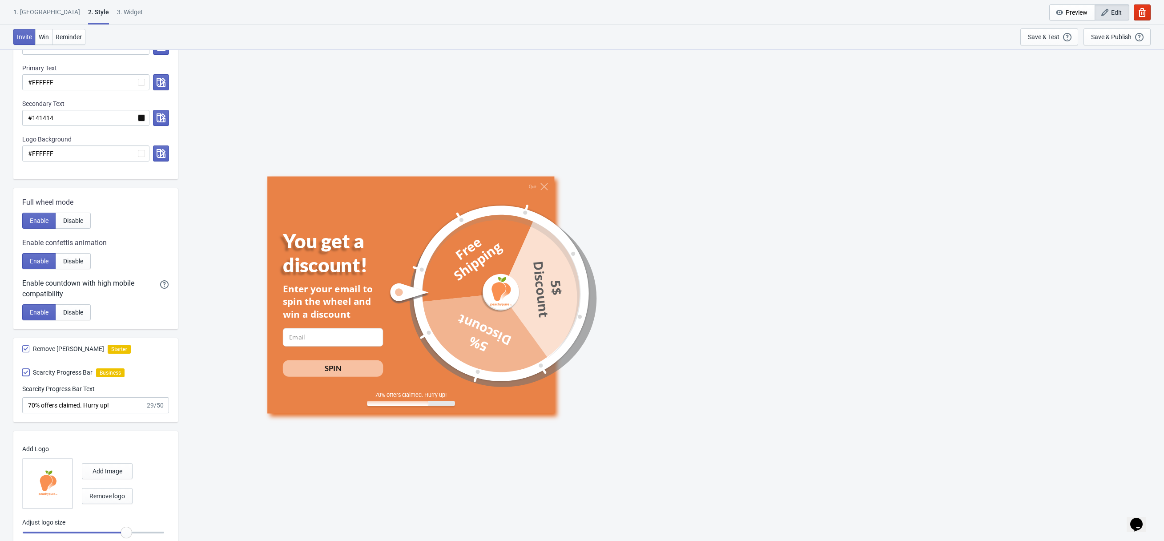
scroll to position [282, 0]
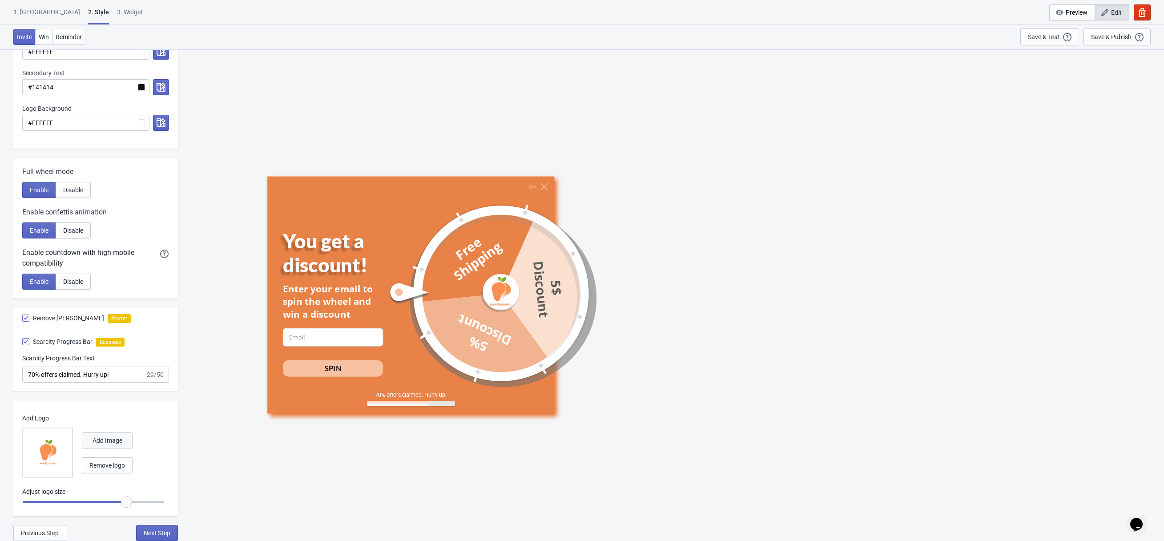
click at [111, 444] on button "Add Image" at bounding box center [107, 440] width 51 height 16
radio input "true"
click at [155, 536] on span "Next Step" at bounding box center [157, 532] width 27 height 7
select select "once"
select select "1"
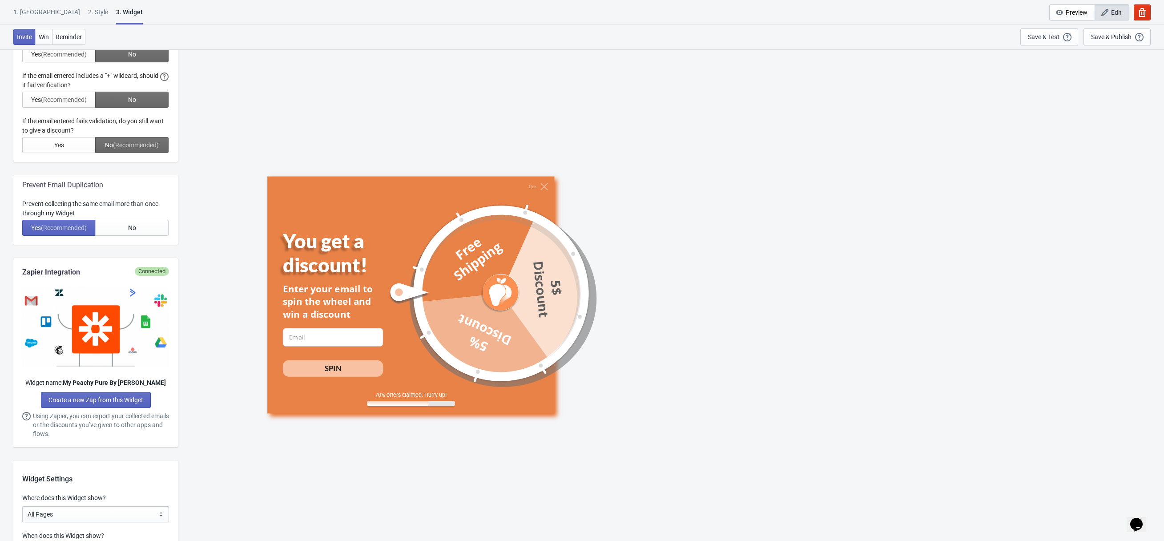
scroll to position [0, 0]
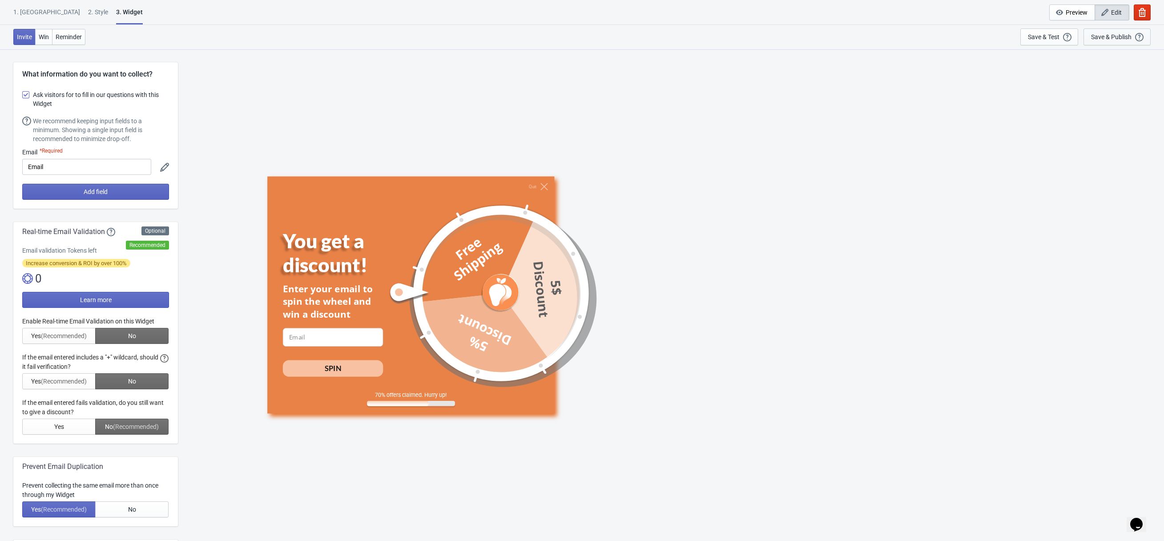
click at [1097, 39] on div "Save & Publish" at bounding box center [1111, 36] width 40 height 7
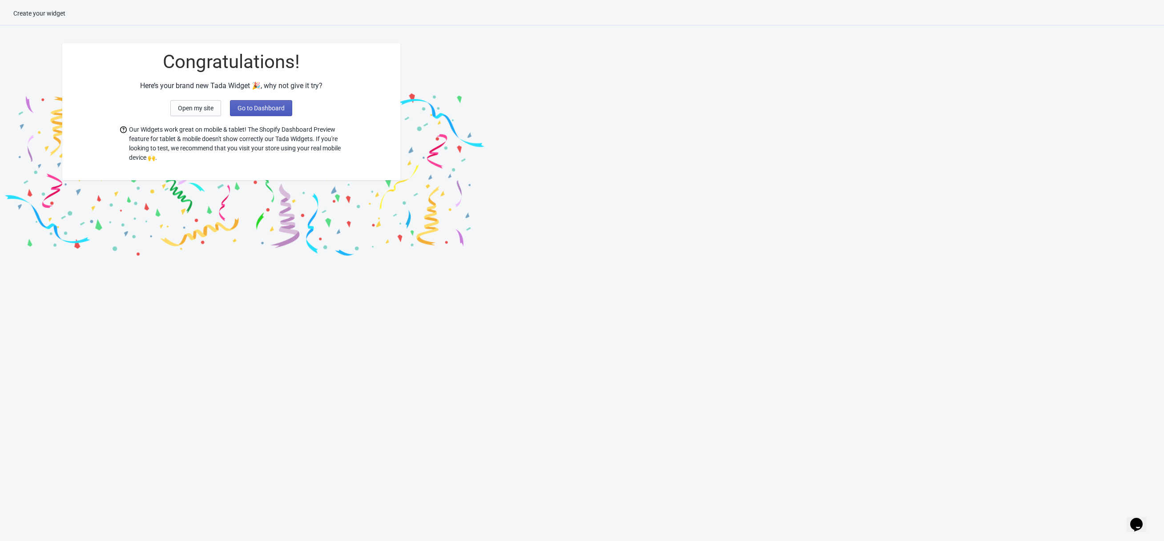
click at [232, 113] on button "Go to Dashboard" at bounding box center [261, 108] width 62 height 16
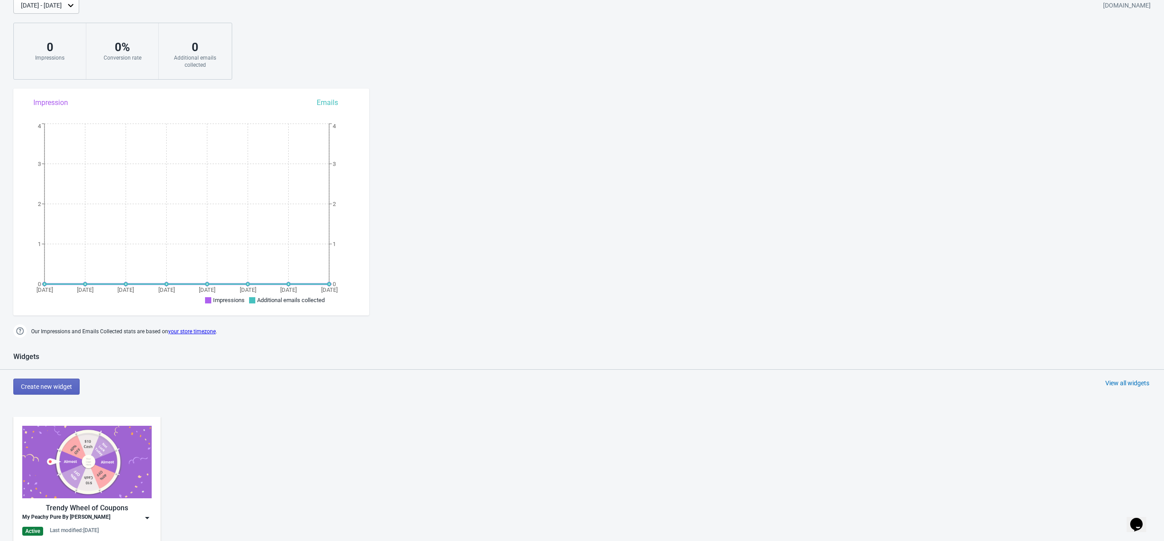
scroll to position [231, 0]
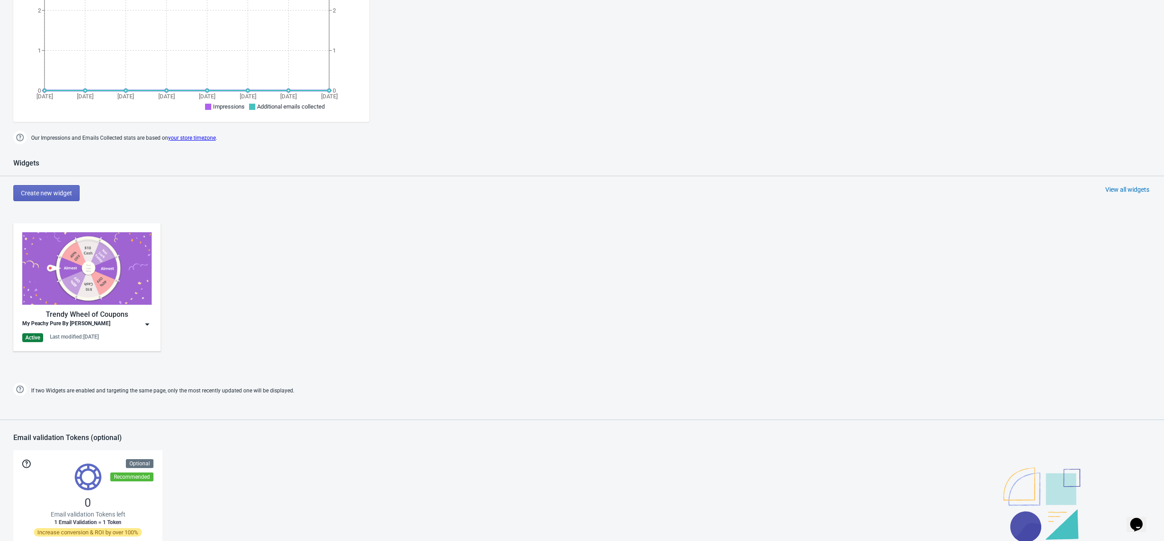
click at [106, 327] on div "My Peachy Pure By [PERSON_NAME]" at bounding box center [66, 324] width 88 height 9
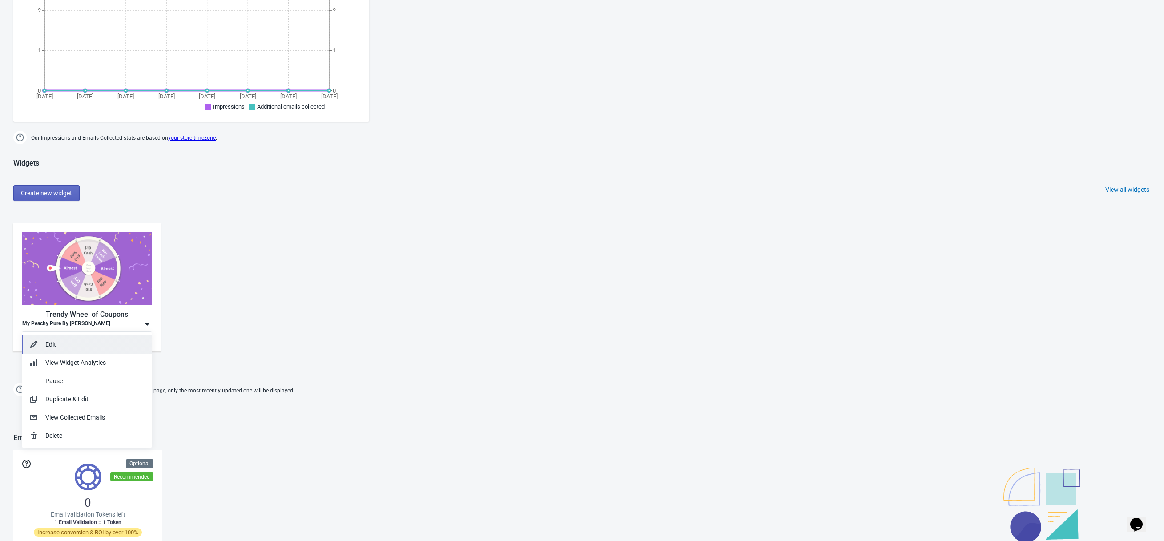
click at [85, 346] on div "Edit" at bounding box center [94, 344] width 99 height 9
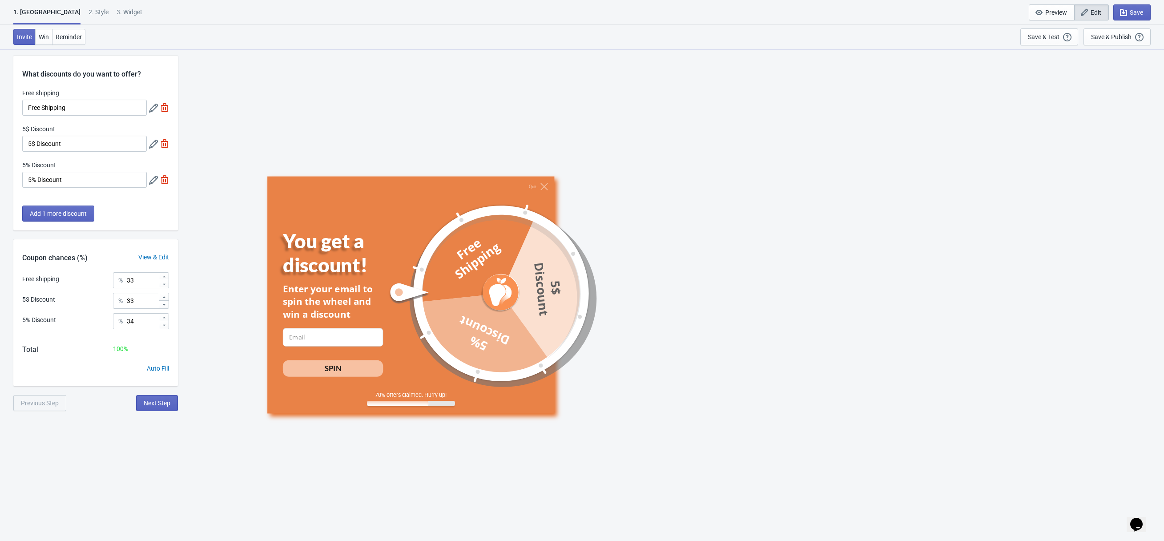
scroll to position [6, 0]
click at [109, 181] on input "5% Discount" at bounding box center [84, 181] width 125 height 16
click at [153, 180] on icon at bounding box center [153, 181] width 9 height 9
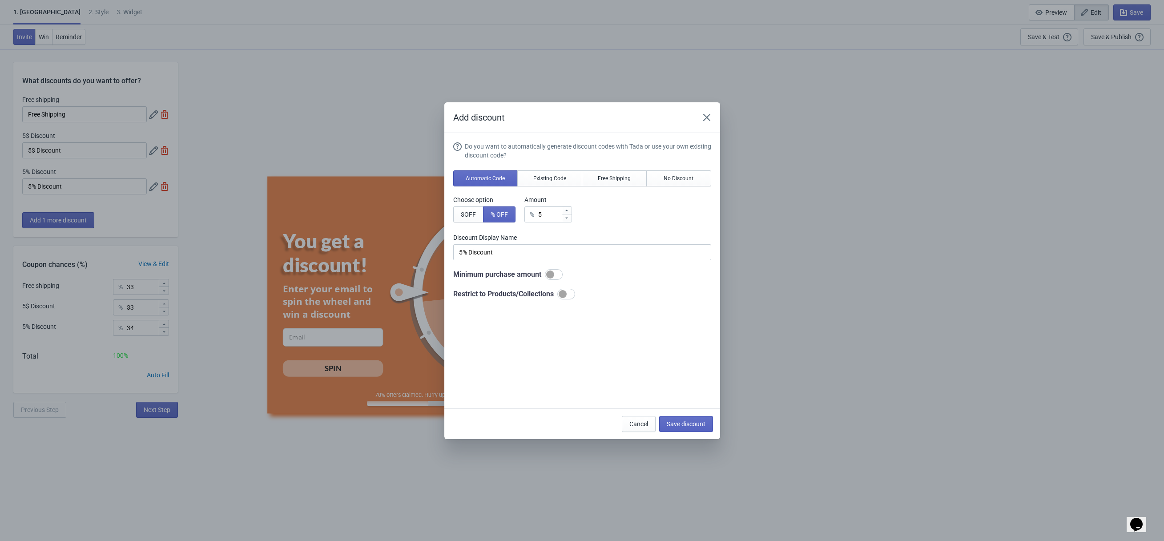
scroll to position [0, 0]
click at [561, 211] on input "5" at bounding box center [550, 214] width 24 height 16
type input "1"
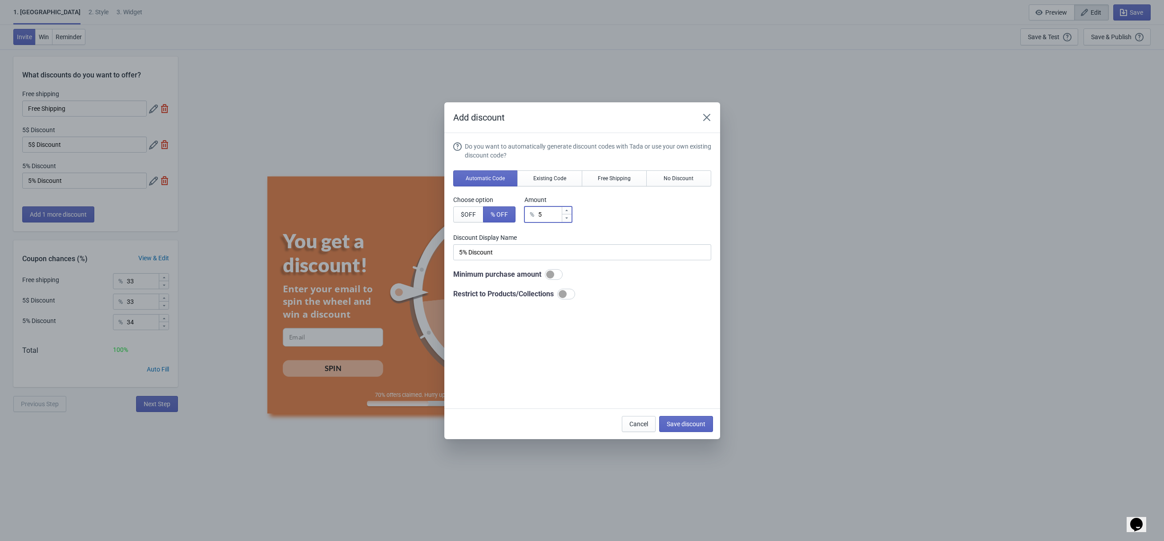
type input "1% Discount"
type input "15"
type input "15% Discount"
type input "15"
click at [671, 428] on button "Save discount" at bounding box center [686, 424] width 54 height 16
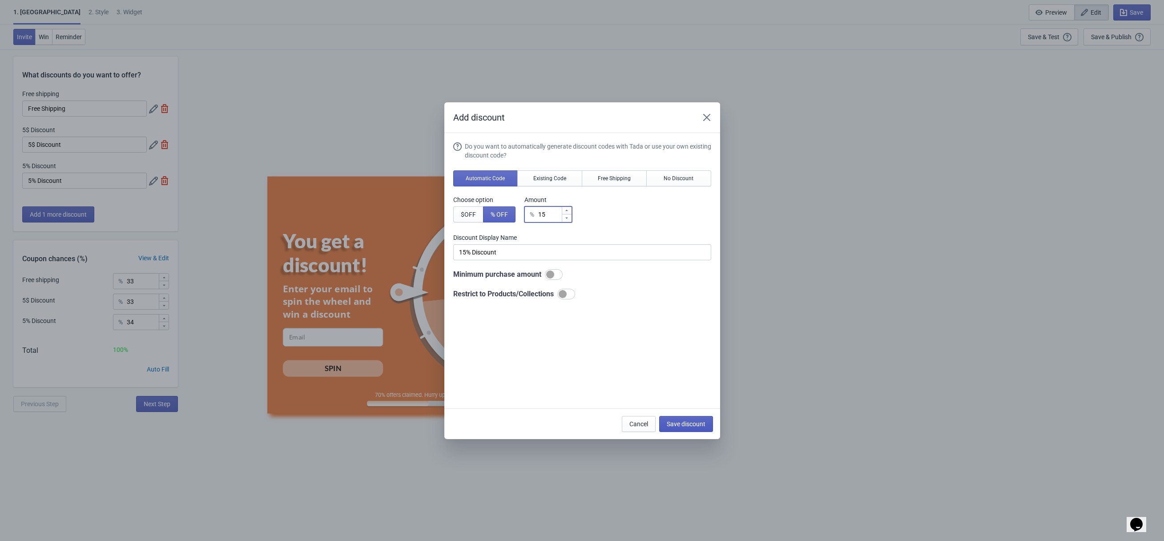
type input "15% Discount"
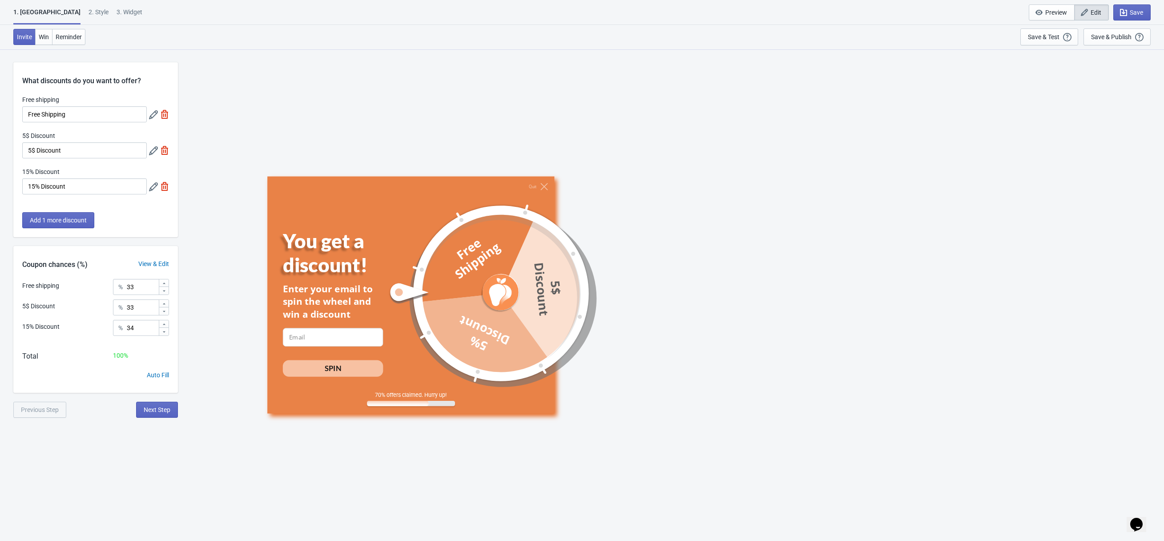
scroll to position [6, 0]
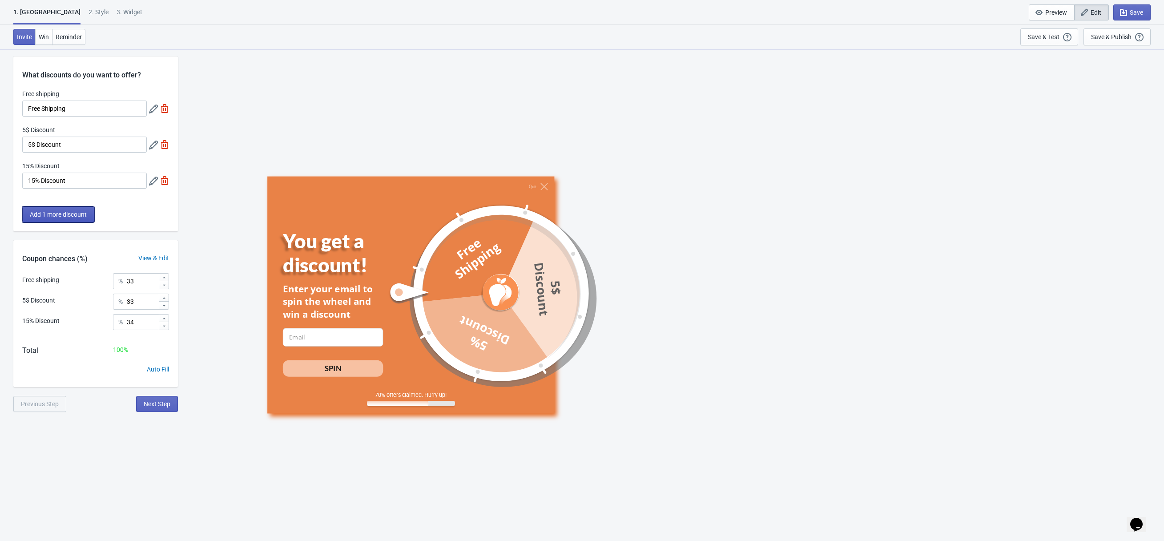
click at [55, 215] on span "Add 1 more discount" at bounding box center [58, 214] width 57 height 7
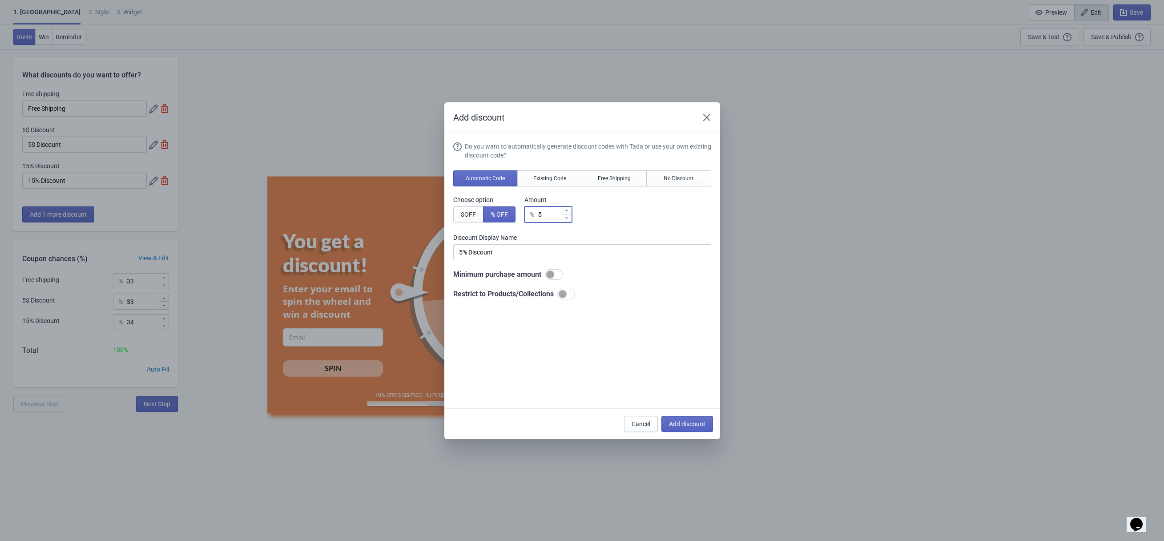
click at [560, 208] on input "5" at bounding box center [550, 214] width 24 height 16
click at [560, 209] on input "5" at bounding box center [550, 214] width 24 height 16
type input "2"
type input "2% Discount"
type input "20"
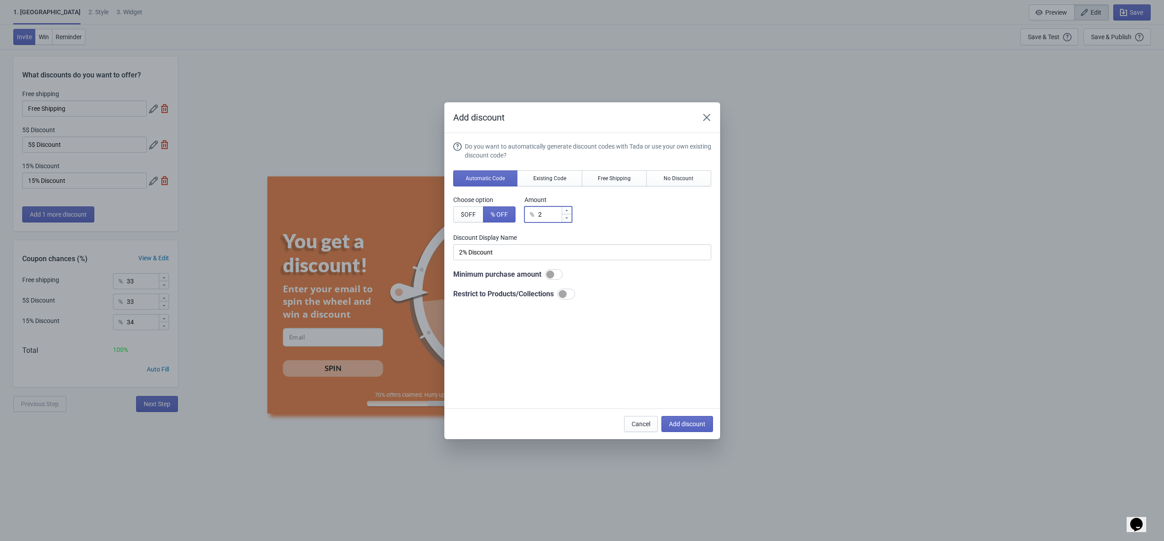
type input "20% Discount"
type input "20"
click at [675, 424] on span "Add discount" at bounding box center [687, 423] width 36 height 7
type input "25"
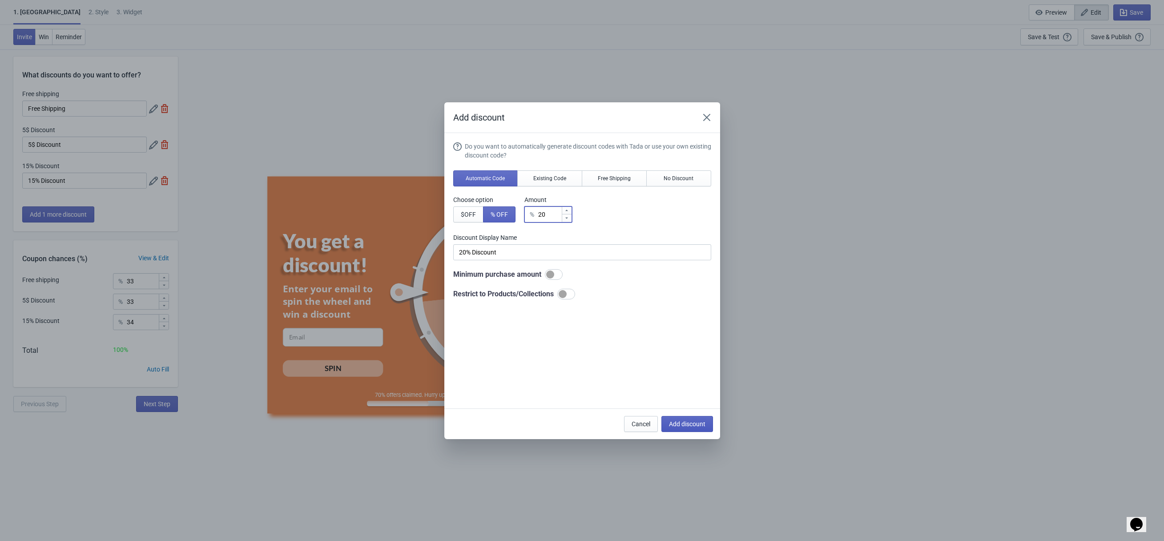
type input "25"
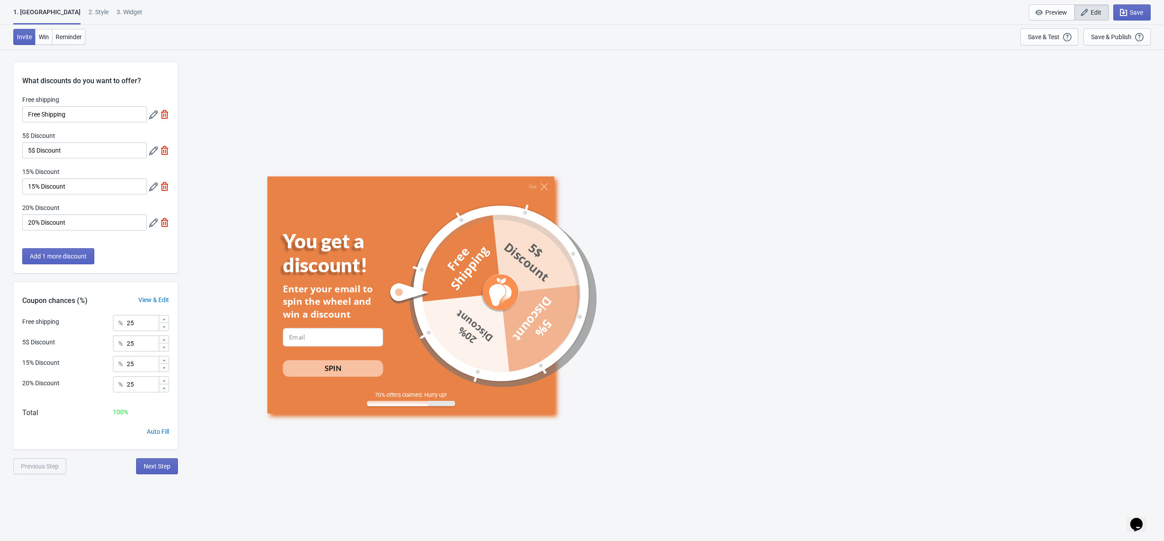
scroll to position [6, 0]
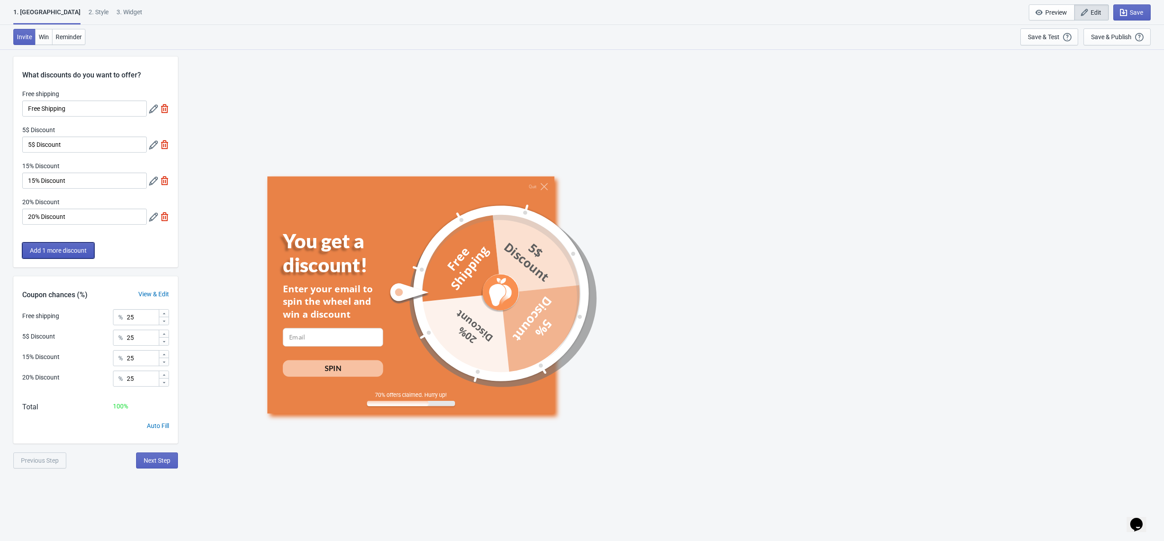
click at [52, 250] on span "Add 1 more discount" at bounding box center [58, 250] width 57 height 7
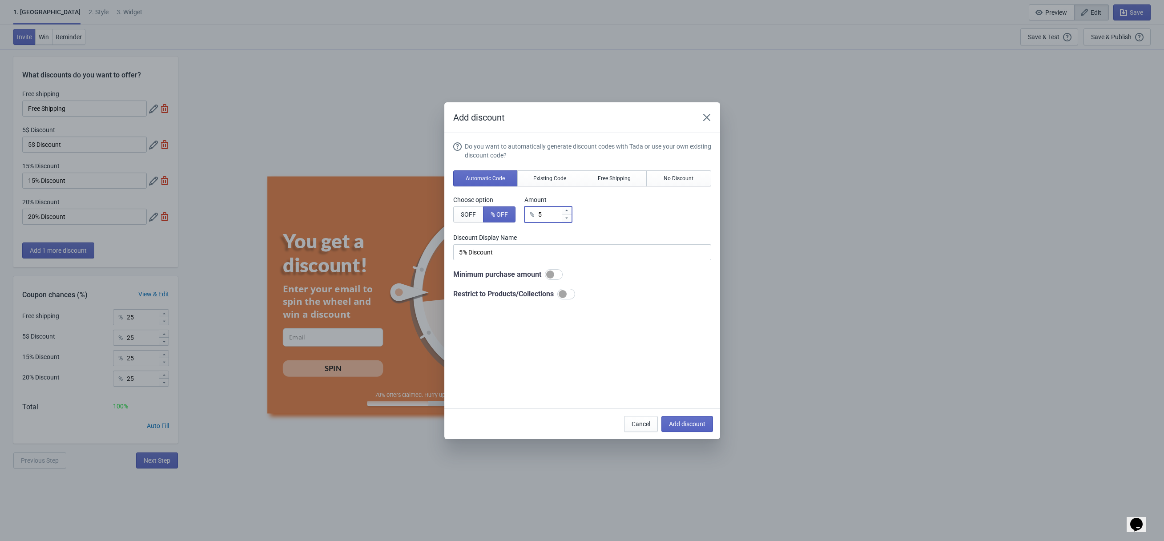
click at [545, 216] on input "5" at bounding box center [550, 214] width 24 height 16
type input "3"
type input "3% Discount"
type input "30"
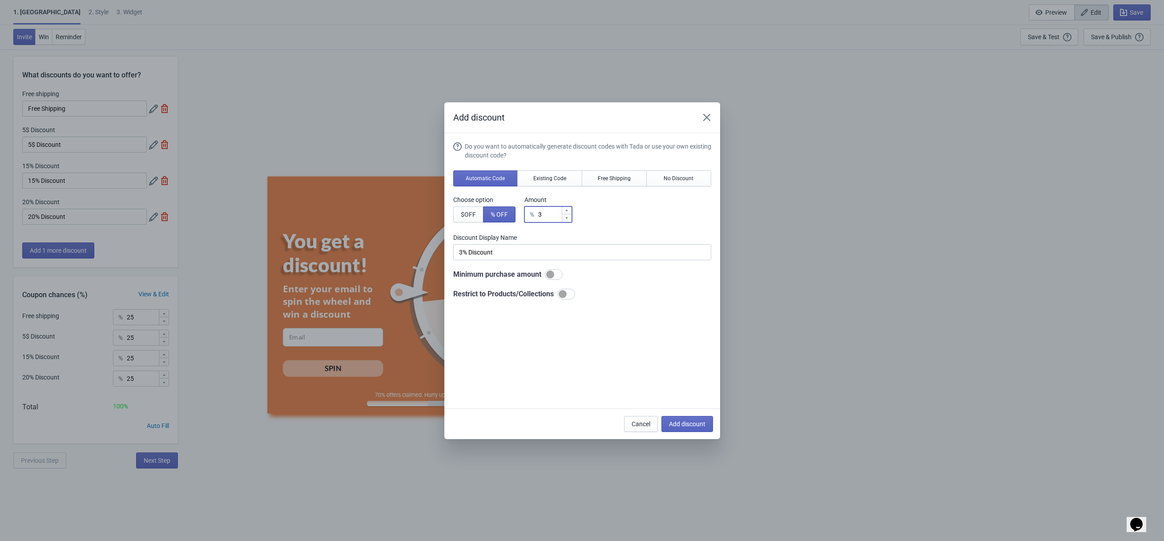
type input "30% Discount"
type input "30"
click at [674, 424] on span "Add discount" at bounding box center [687, 423] width 36 height 7
type input "20"
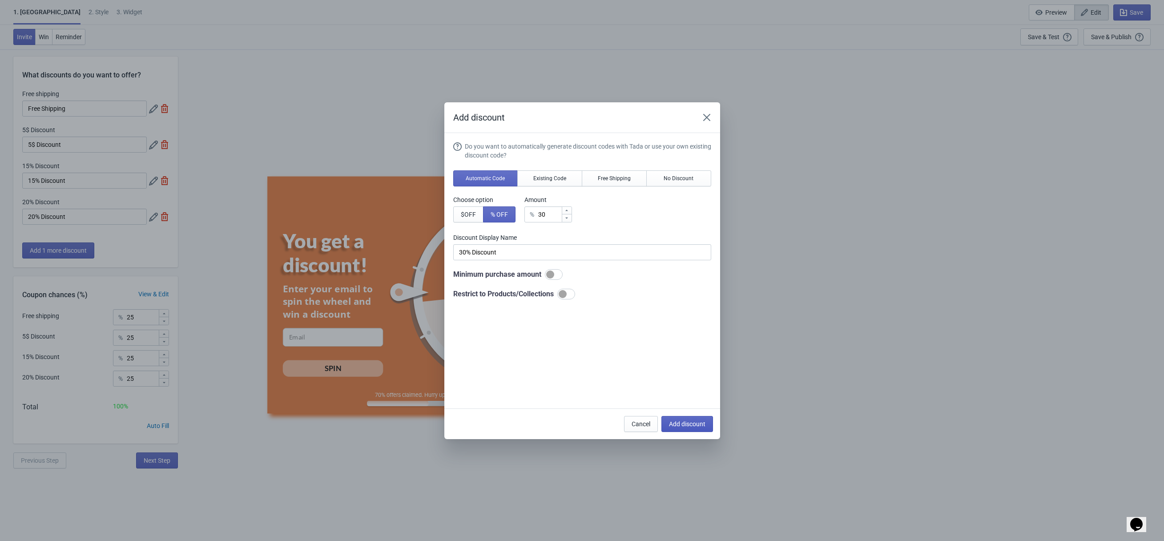
type input "20"
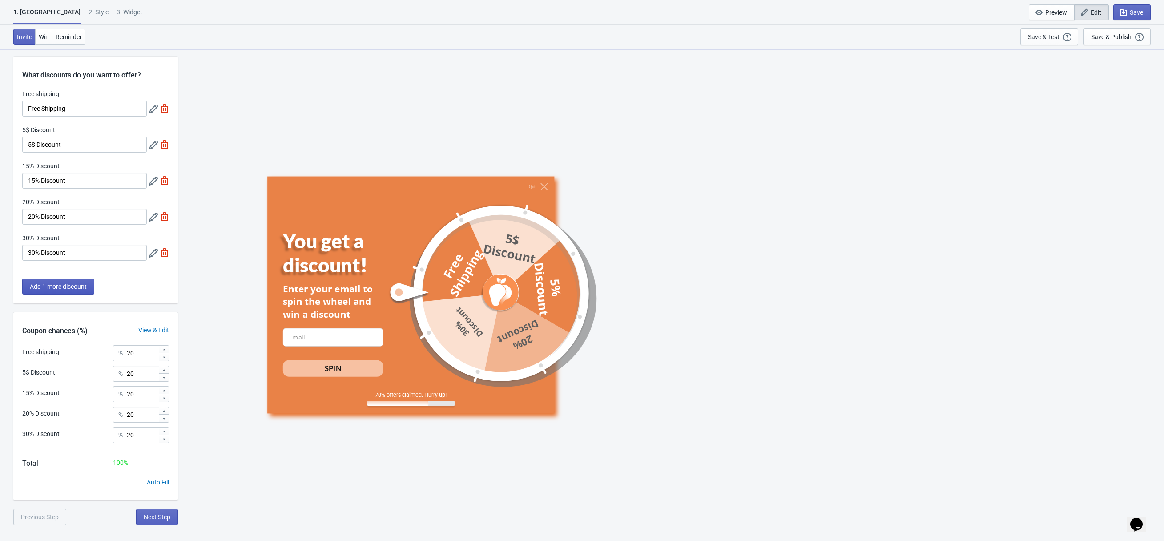
click at [43, 293] on button "Add 1 more discount" at bounding box center [58, 286] width 72 height 16
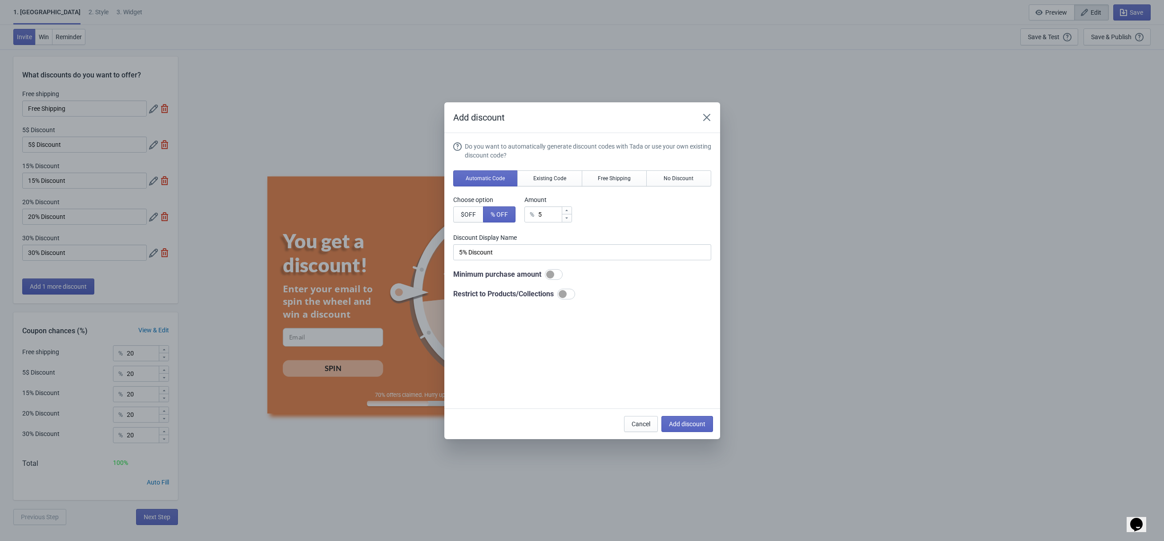
scroll to position [0, 0]
click at [578, 220] on div "Choose option $ OFF % OFF Amount % 5" at bounding box center [582, 208] width 258 height 27
click at [566, 220] on div at bounding box center [567, 218] width 10 height 8
type input "4"
type input "4% Discount"
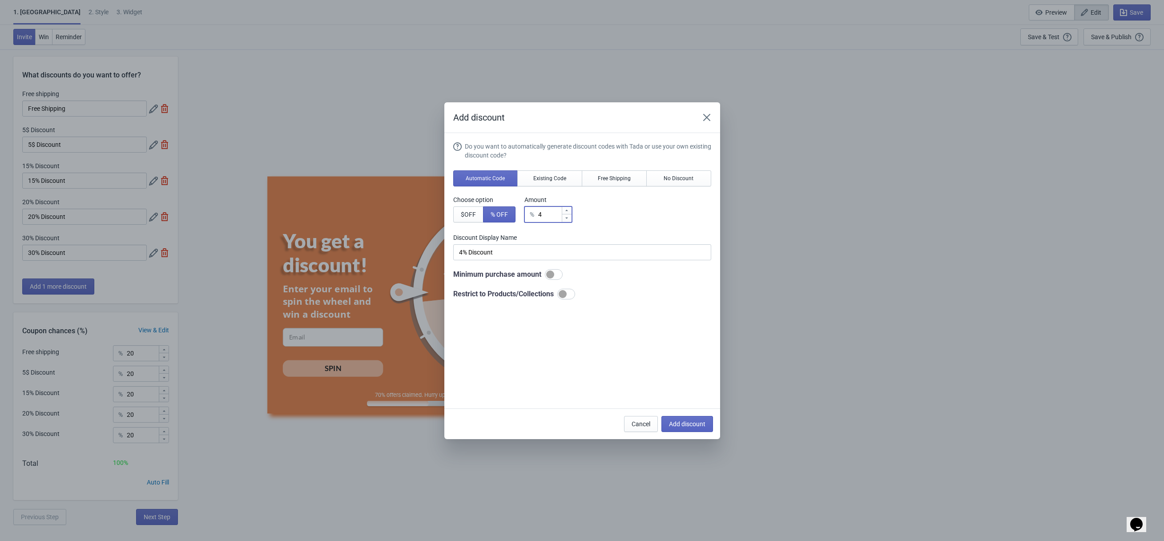
click at [549, 219] on input "4" at bounding box center [550, 214] width 24 height 16
type input "40"
type input "40% Discount"
type input "40"
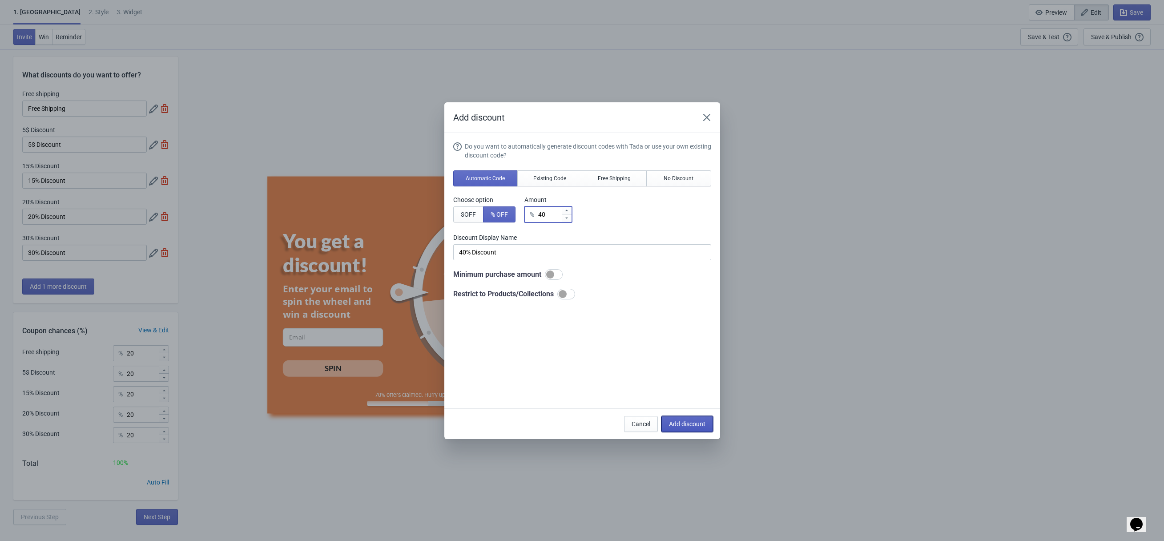
click at [671, 424] on span "Add discount" at bounding box center [687, 423] width 36 height 7
type input "16"
type input "17"
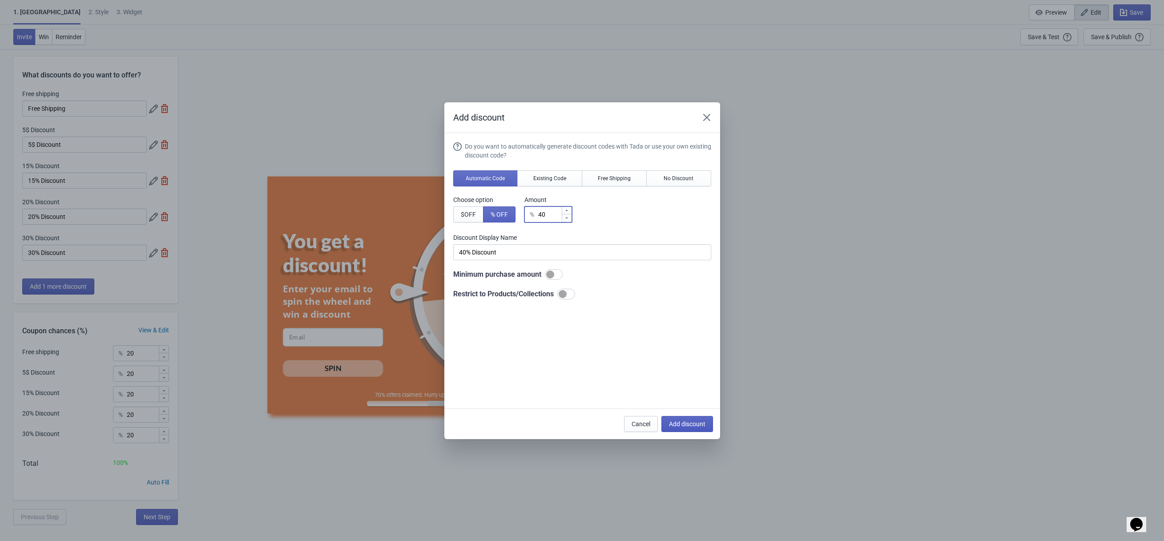
type input "17"
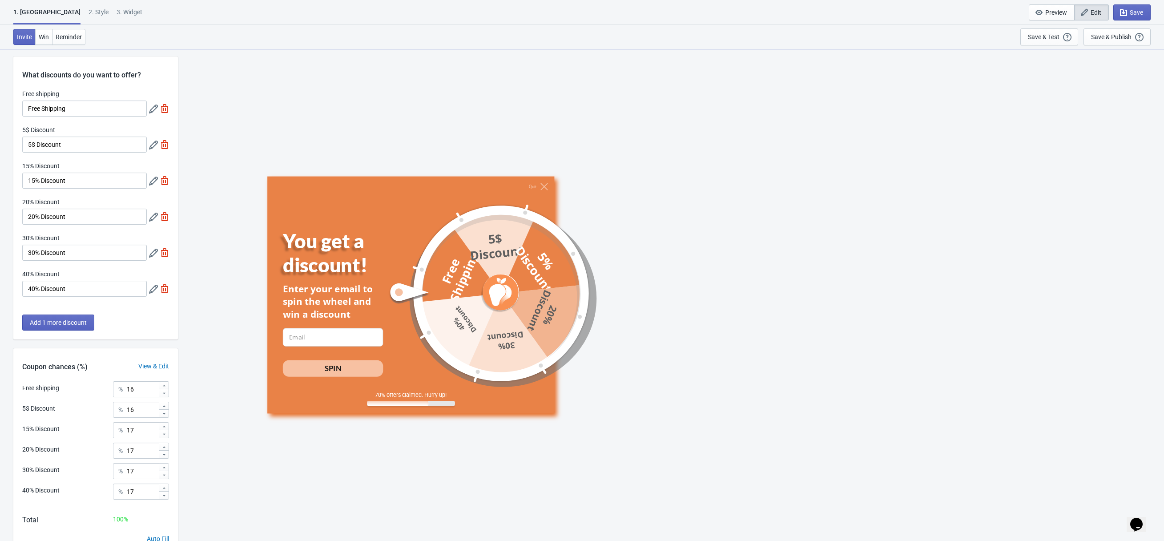
click at [63, 334] on div "Add 1 more discount" at bounding box center [95, 327] width 165 height 25
click at [63, 328] on button "Add 1 more discount" at bounding box center [58, 323] width 72 height 16
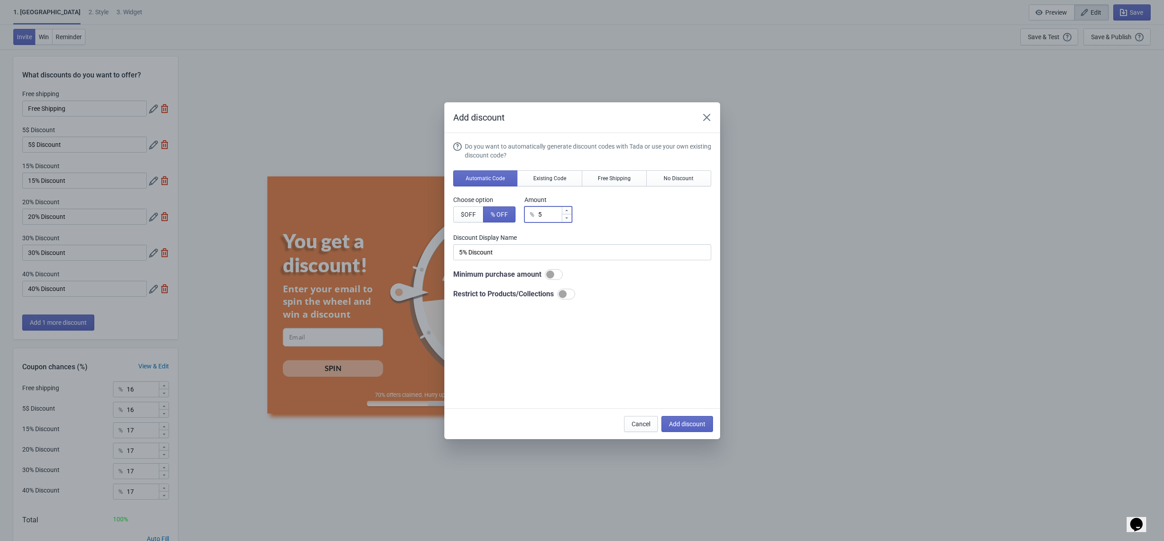
click at [559, 209] on input "5" at bounding box center [550, 214] width 24 height 16
type input "50"
type input "50% Discount"
type input "50"
click at [685, 425] on span "Add discount" at bounding box center [687, 423] width 36 height 7
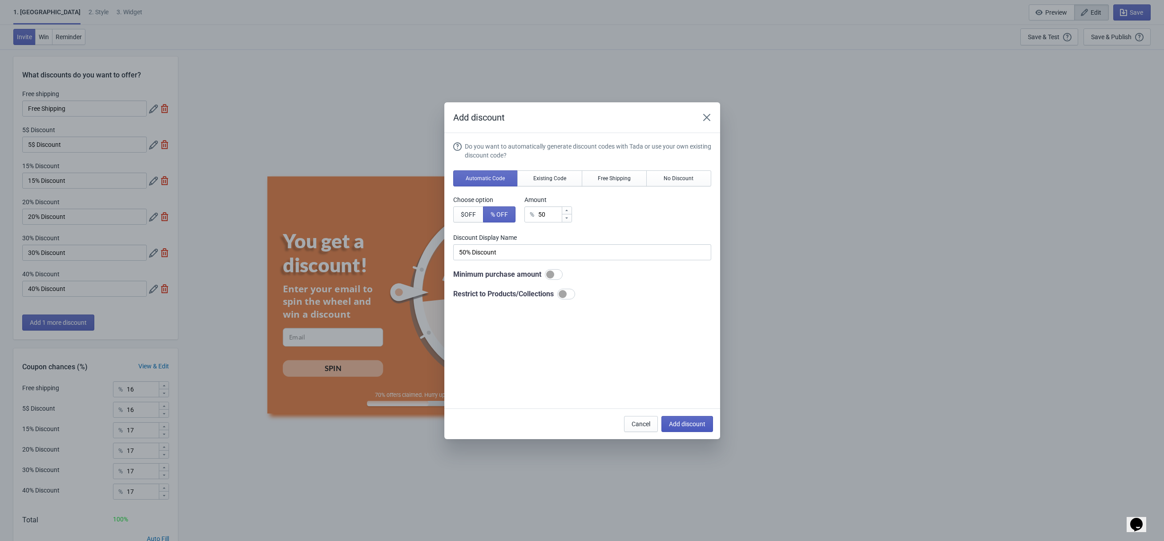
type input "14"
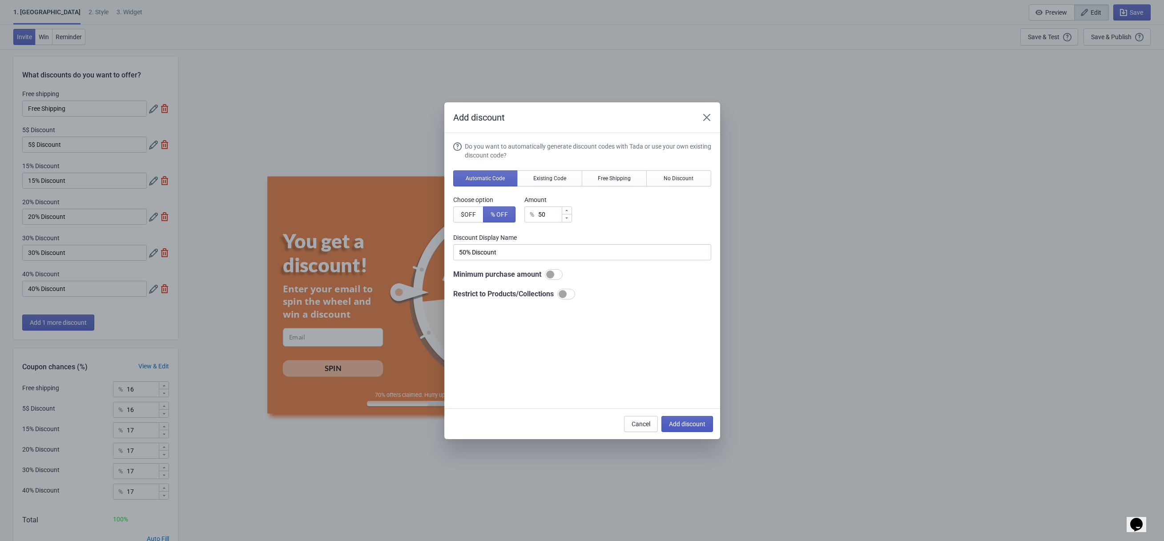
type input "15"
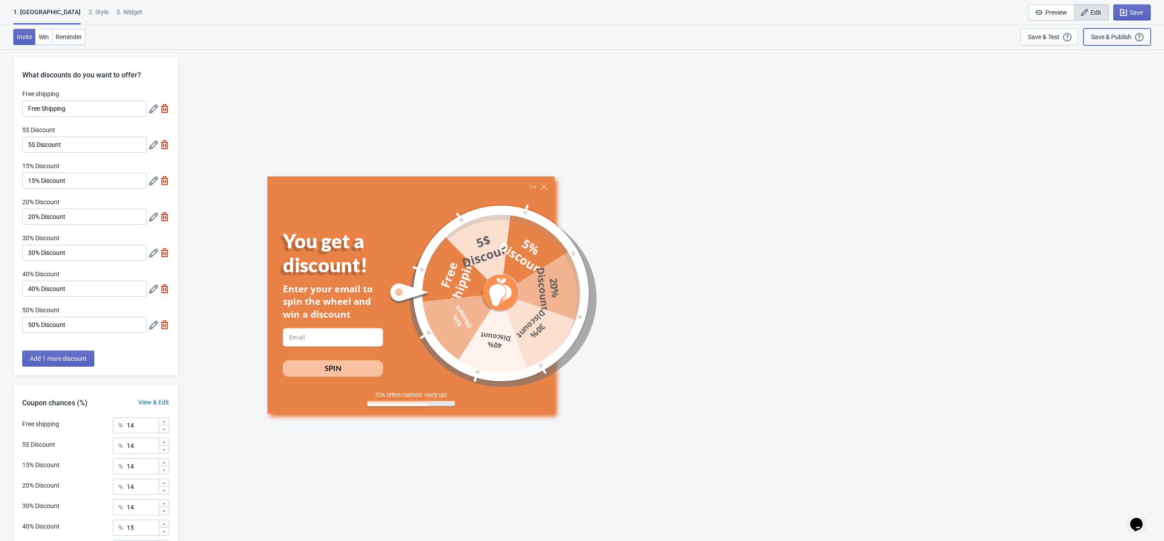
click at [1117, 39] on div "Save & Publish" at bounding box center [1111, 36] width 40 height 7
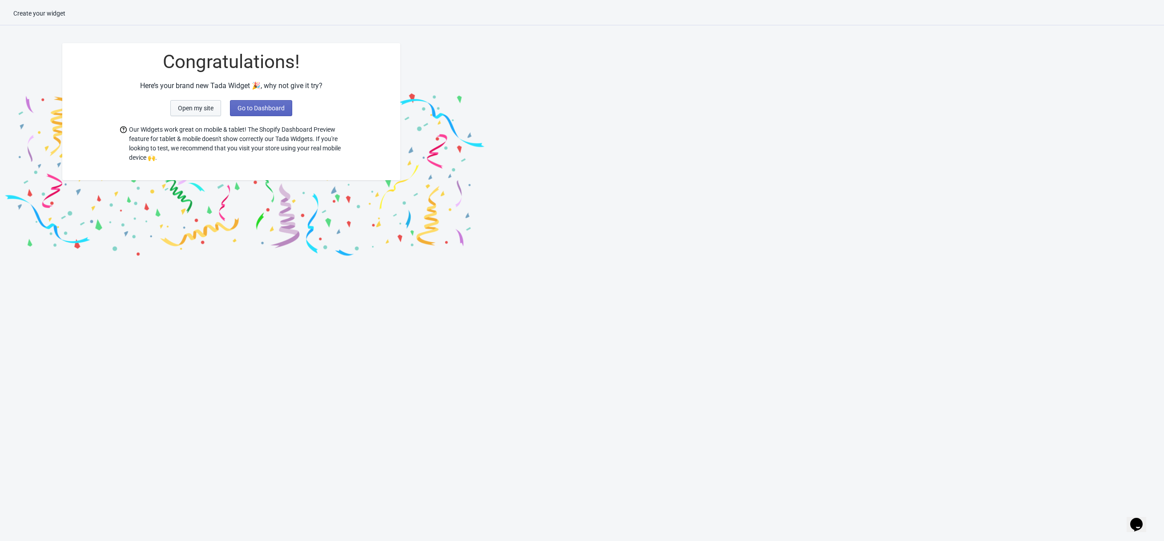
click at [179, 106] on span "Open my site" at bounding box center [196, 108] width 36 height 7
click at [259, 110] on span "Go to Dashboard" at bounding box center [261, 108] width 47 height 7
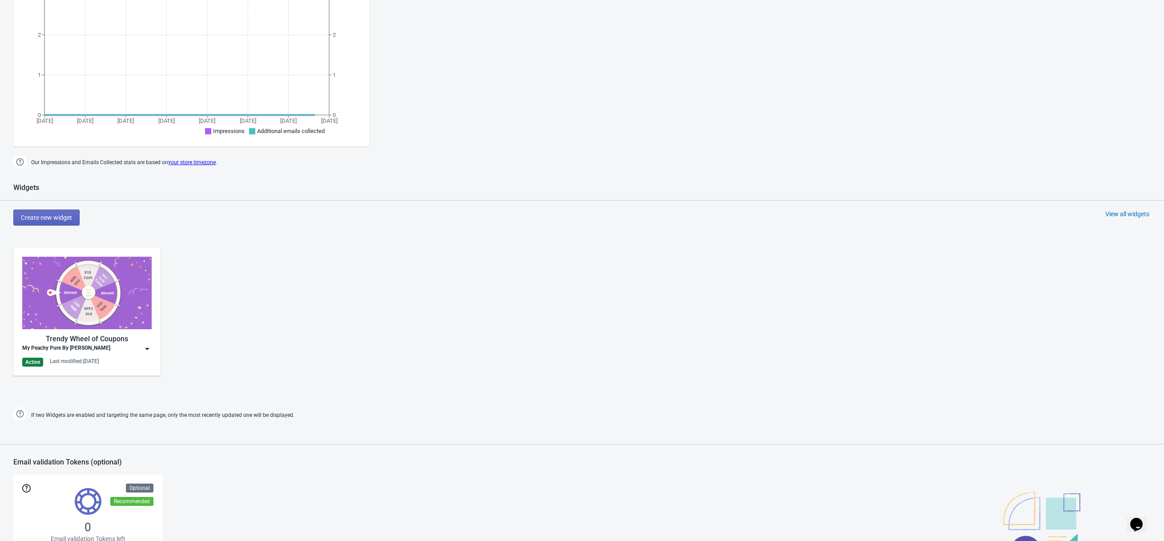
scroll to position [222, 0]
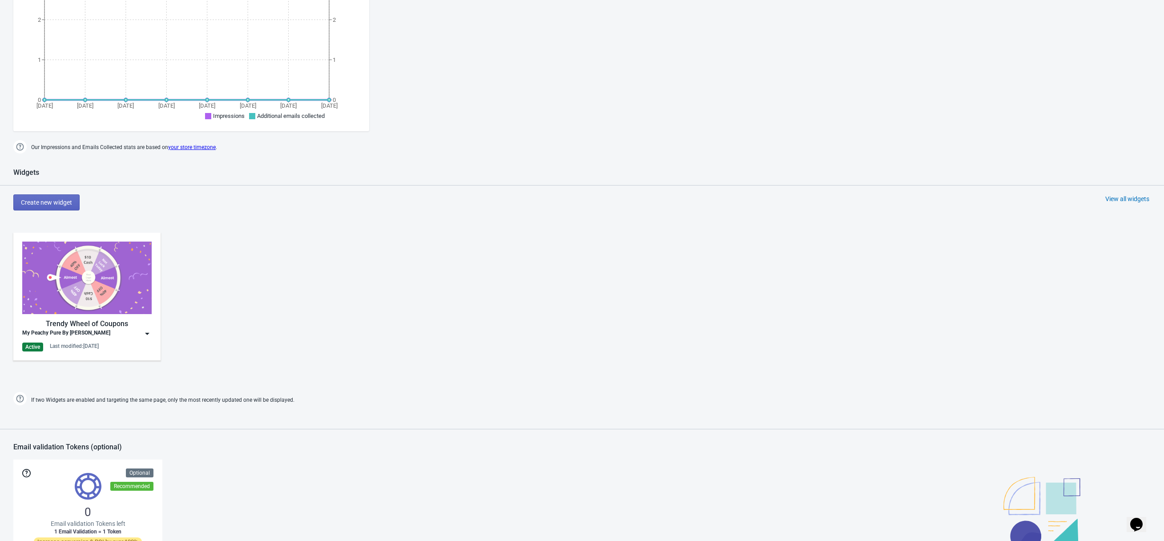
click at [103, 331] on div "My Peachy Pure By [PERSON_NAME]" at bounding box center [66, 333] width 88 height 9
click at [85, 351] on div "Edit" at bounding box center [94, 353] width 99 height 9
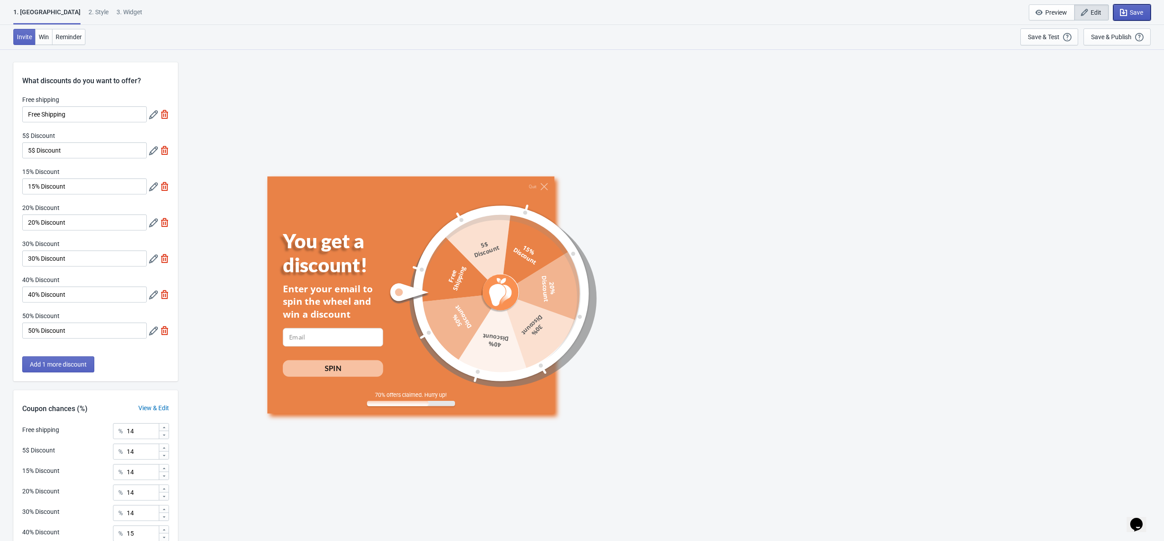
click at [1128, 12] on span "Save" at bounding box center [1132, 12] width 22 height 9
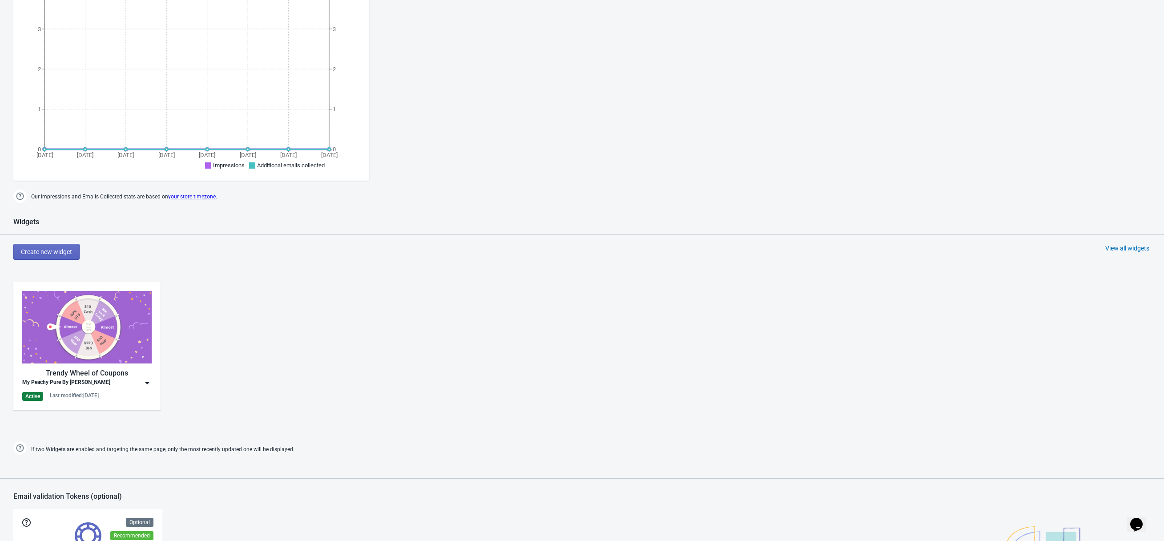
scroll to position [403, 0]
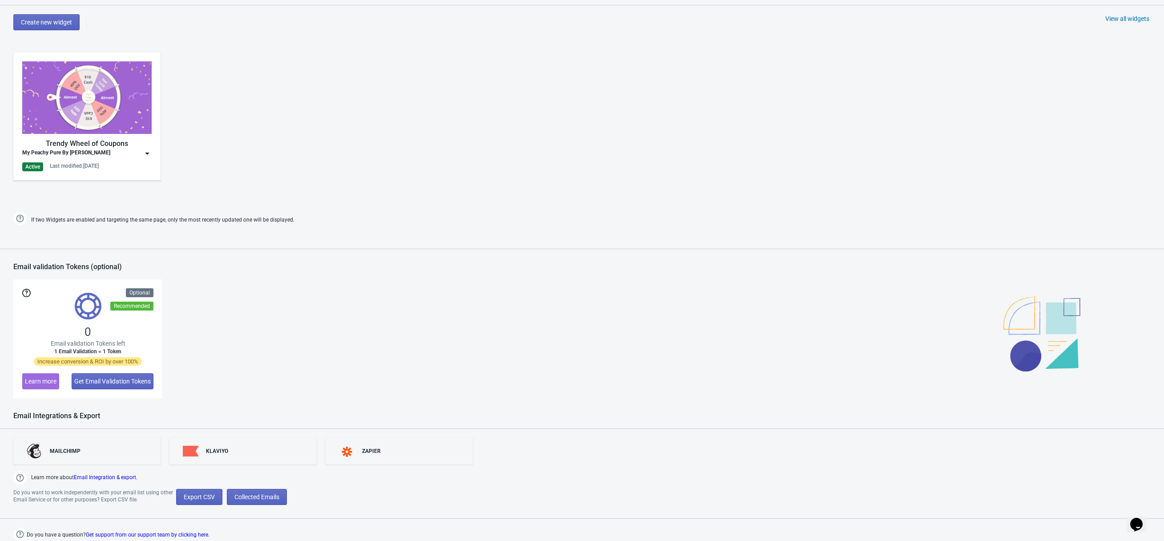
click at [141, 154] on div "My Peachy Pure By [PERSON_NAME]" at bounding box center [86, 153] width 129 height 9
click at [64, 175] on div "Edit" at bounding box center [94, 173] width 99 height 9
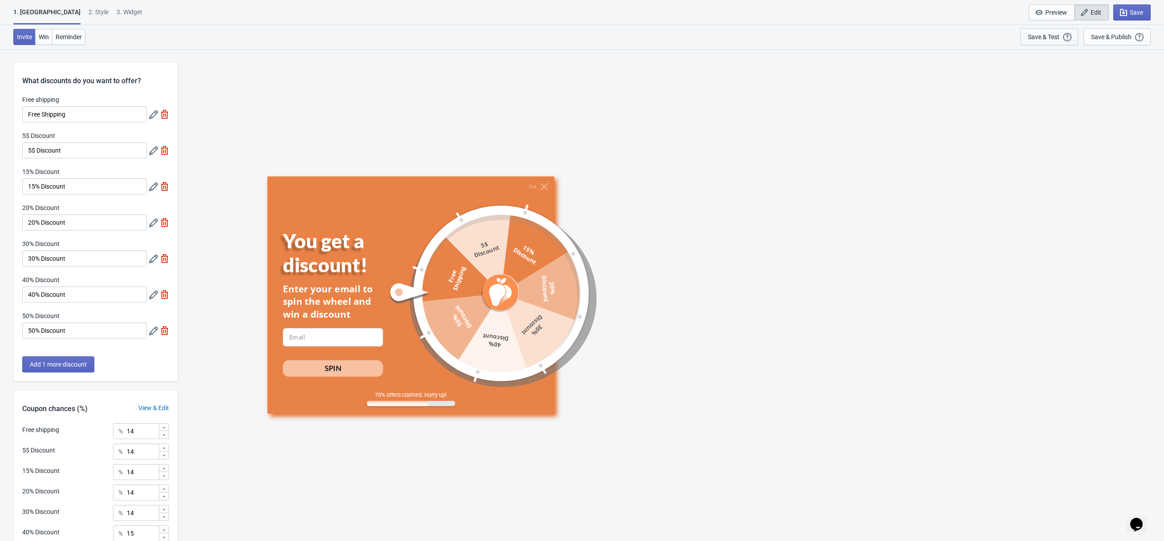
click at [1054, 40] on div "Save & Test" at bounding box center [1044, 36] width 32 height 7
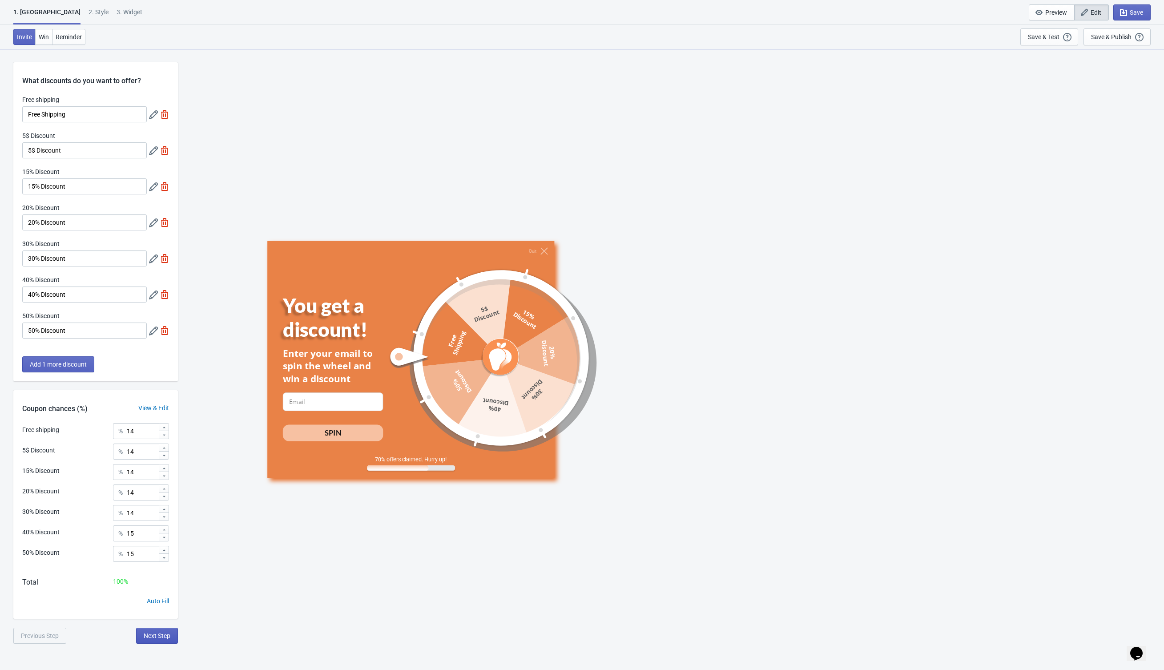
click at [145, 540] on span "Next Step" at bounding box center [157, 635] width 27 height 7
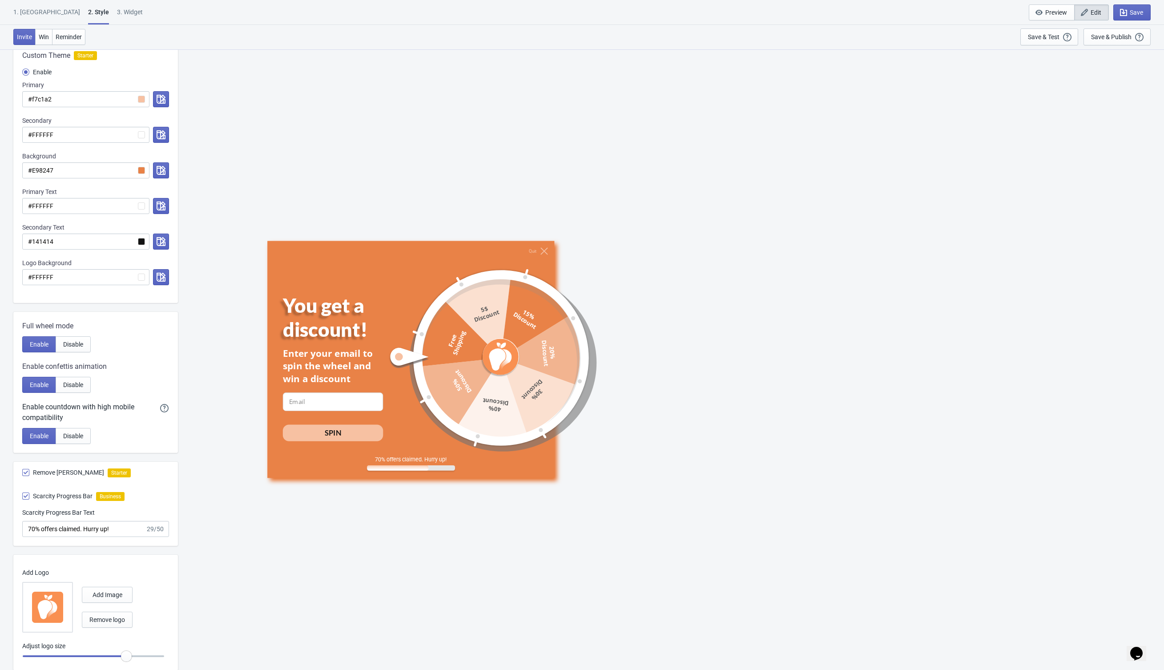
scroll to position [127, 0]
click at [72, 350] on button "Disable" at bounding box center [73, 342] width 35 height 16
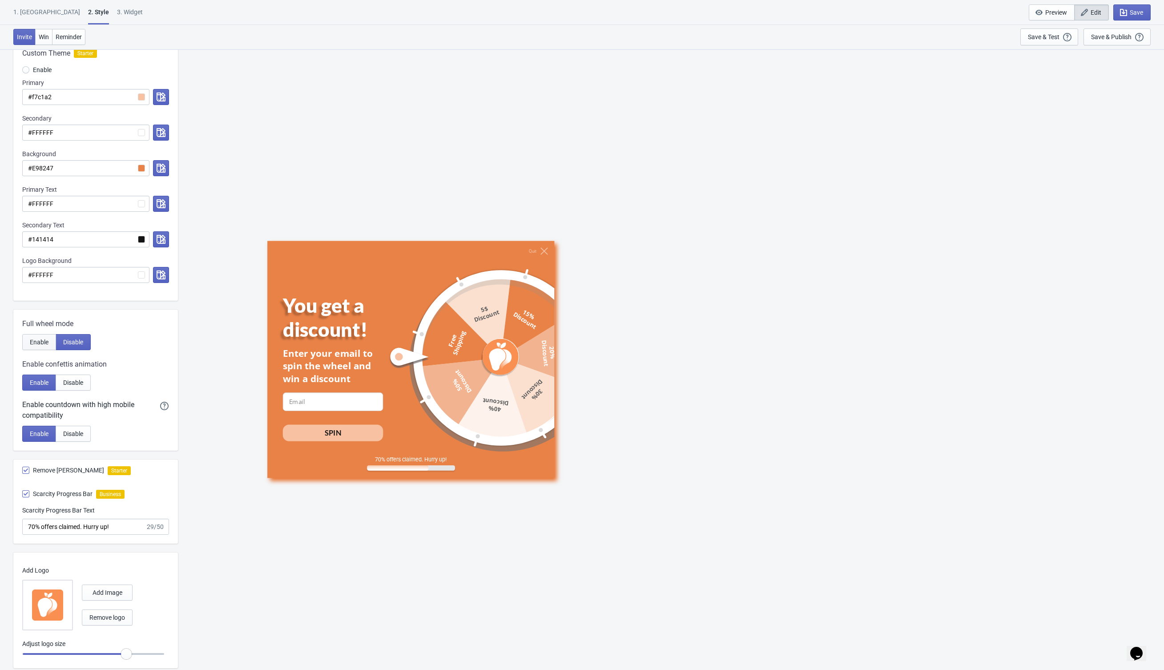
click at [49, 348] on button "Enable" at bounding box center [39, 342] width 34 height 16
click at [67, 382] on span "Disable" at bounding box center [73, 382] width 20 height 7
click at [33, 383] on span "Enable" at bounding box center [39, 382] width 19 height 7
click at [81, 432] on span "Disable" at bounding box center [73, 433] width 20 height 7
click at [38, 437] on span "Enable" at bounding box center [39, 433] width 19 height 7
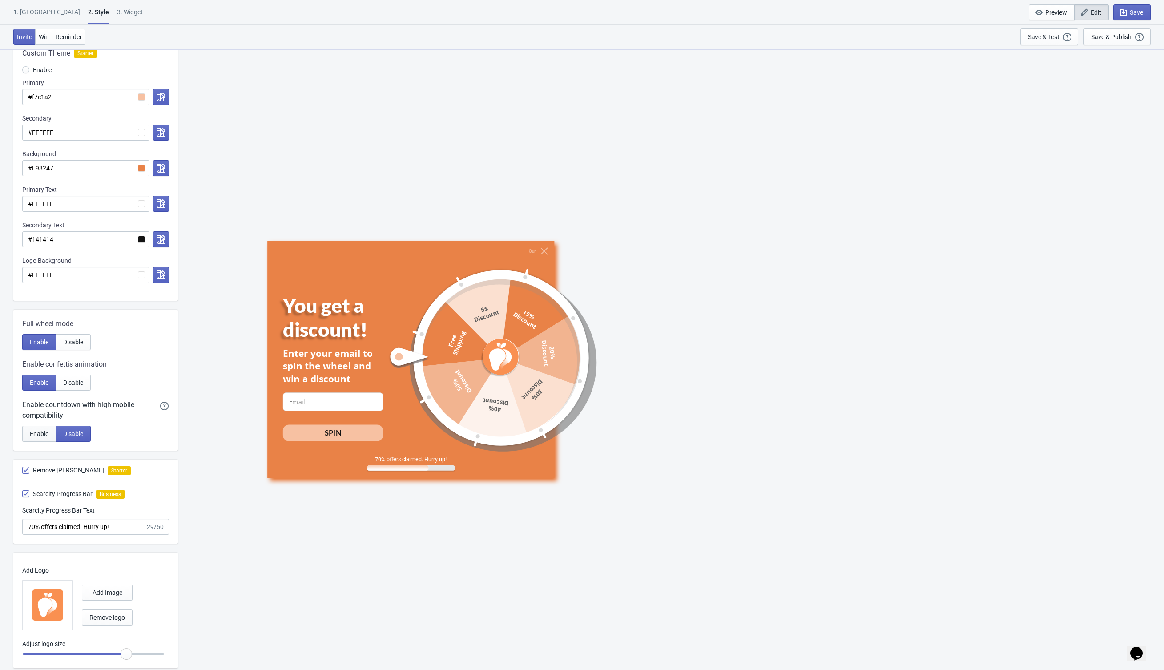
radio input "true"
click at [46, 474] on span "Remove [PERSON_NAME]" at bounding box center [68, 470] width 71 height 9
click at [23, 474] on input "Remove [PERSON_NAME]" at bounding box center [22, 475] width 0 height 16
checkbox input "false"
radio input "true"
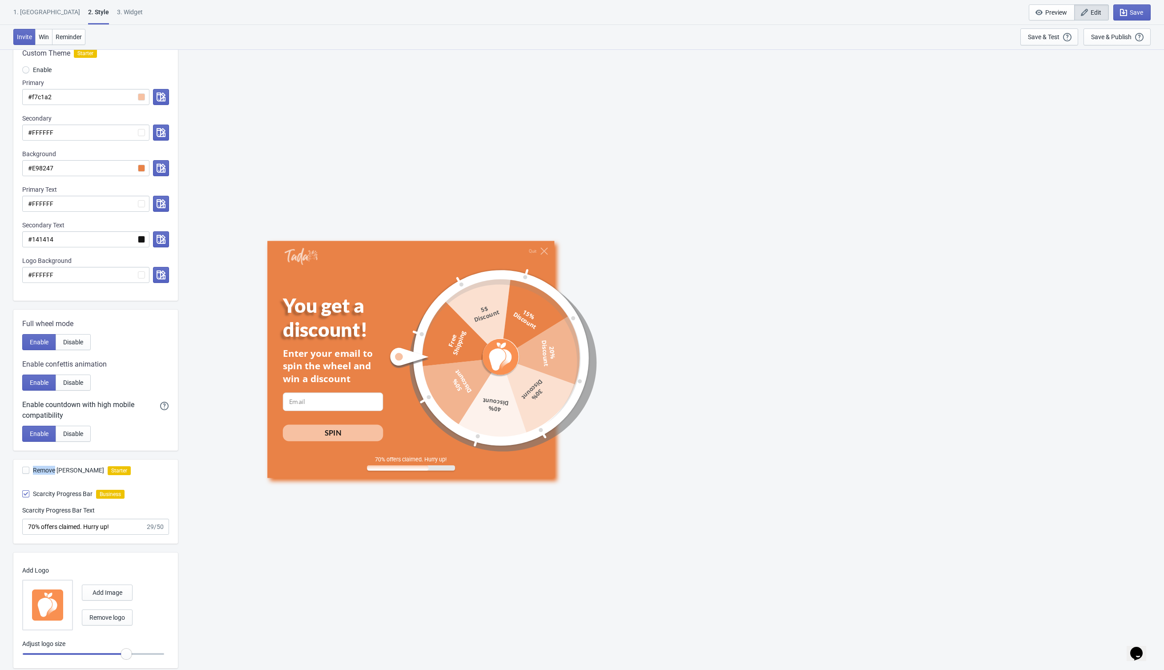
click at [46, 474] on span "Remove [PERSON_NAME]" at bounding box center [68, 470] width 71 height 9
click at [23, 474] on input "Remove [PERSON_NAME]" at bounding box center [22, 475] width 0 height 16
checkbox input "true"
radio input "true"
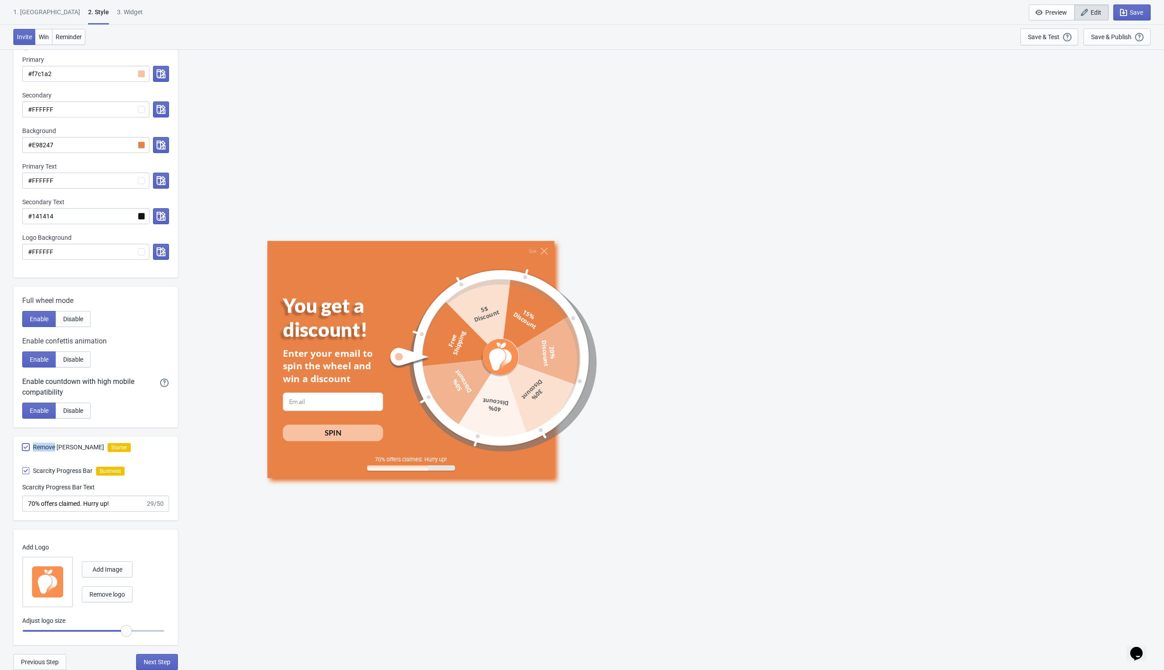
scroll to position [153, 0]
click at [149, 540] on span "Next Step" at bounding box center [157, 661] width 27 height 7
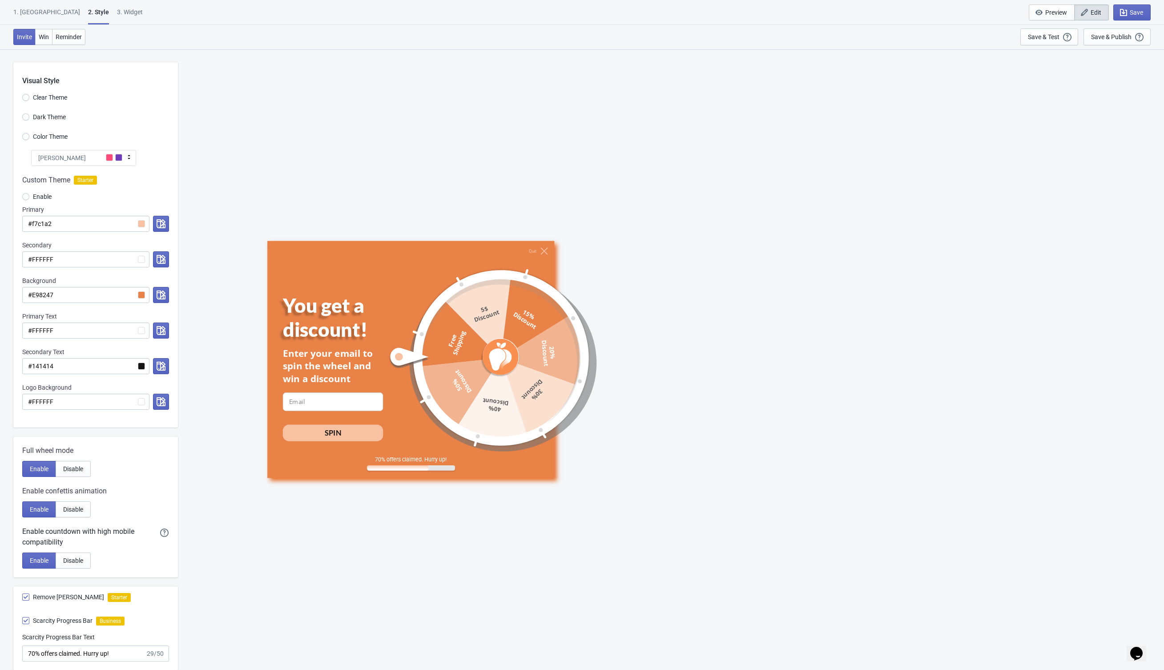
select select "once"
select select "1"
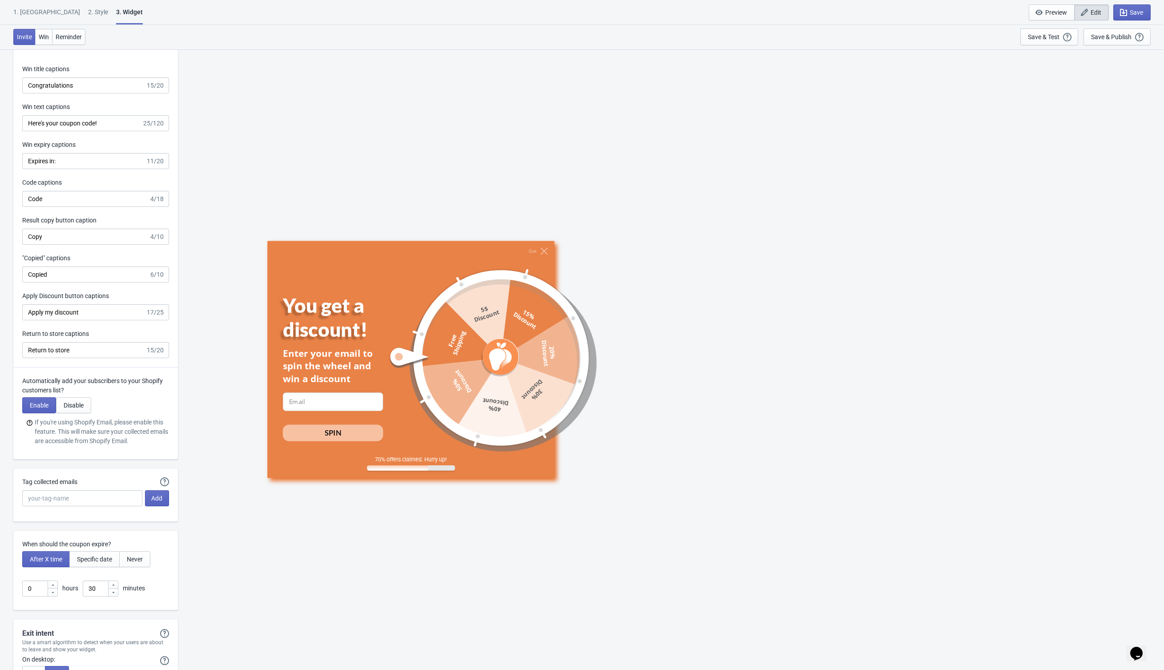
scroll to position [1943, 0]
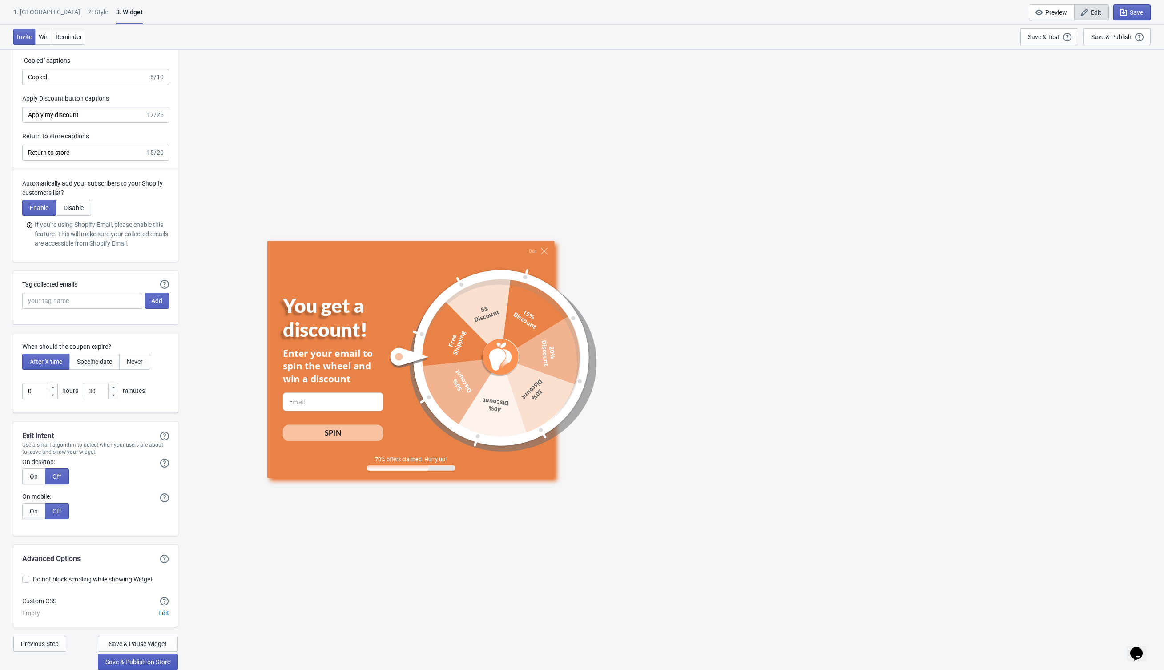
click at [140, 540] on span "Save & Publish on Store" at bounding box center [137, 661] width 65 height 7
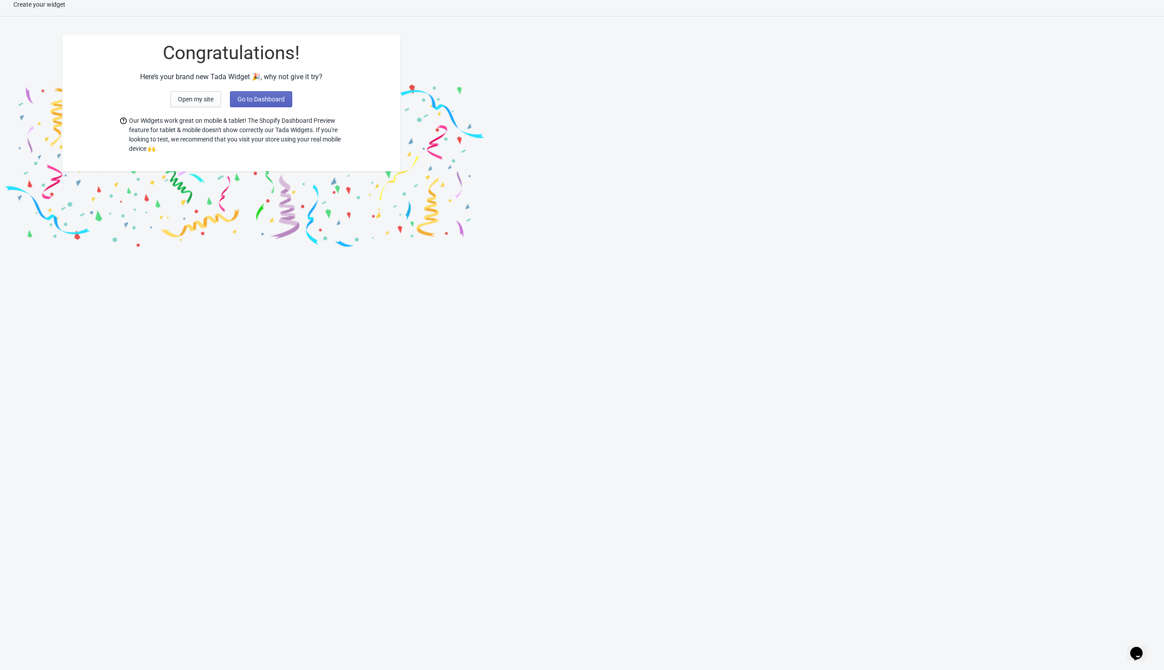
scroll to position [8, 0]
click at [269, 103] on button "Go to Dashboard" at bounding box center [261, 100] width 62 height 16
